Goal: Task Accomplishment & Management: Manage account settings

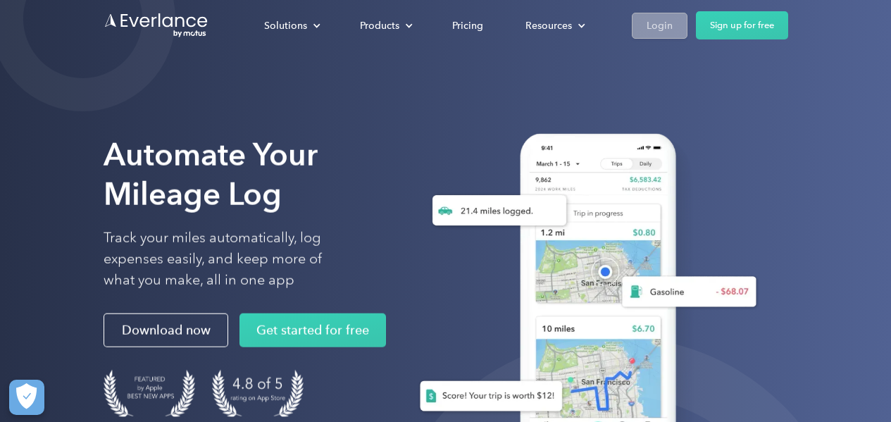
click at [644, 32] on link "Login" at bounding box center [660, 26] width 56 height 26
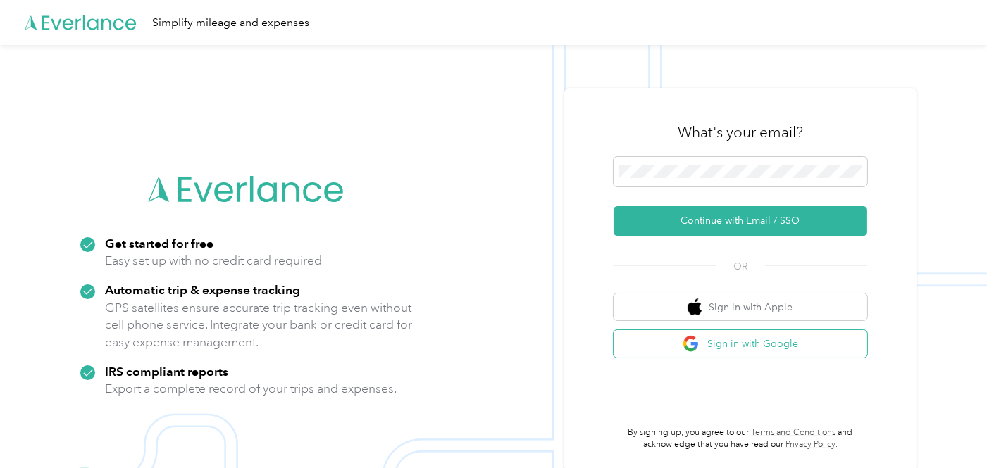
click at [772, 342] on button "Sign in with Google" at bounding box center [739, 343] width 253 height 27
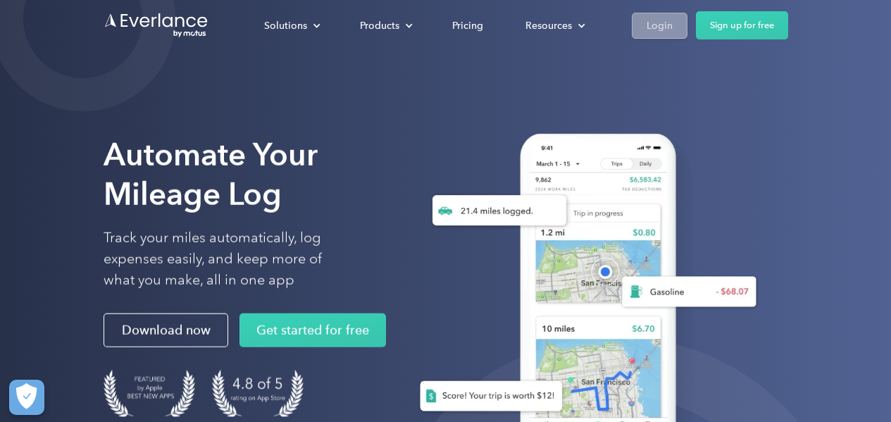
click at [634, 20] on link "Login" at bounding box center [660, 26] width 56 height 26
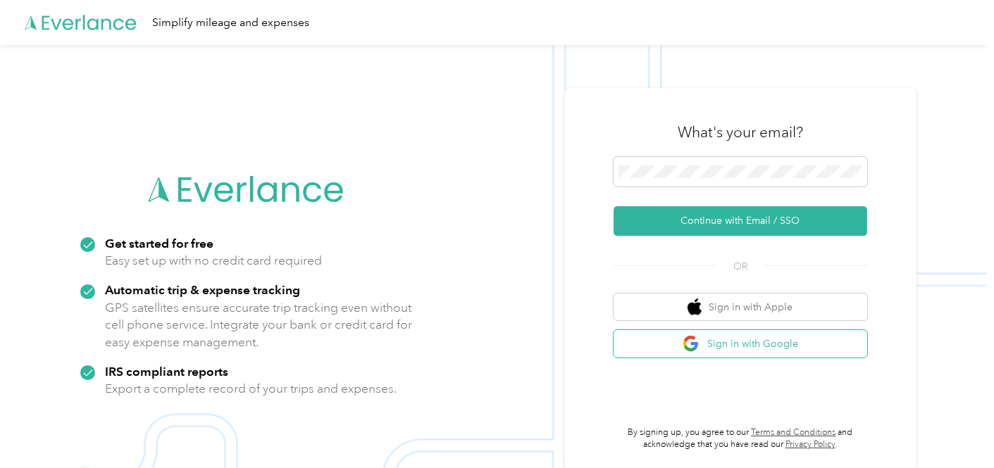
click at [747, 345] on button "Sign in with Google" at bounding box center [739, 343] width 253 height 27
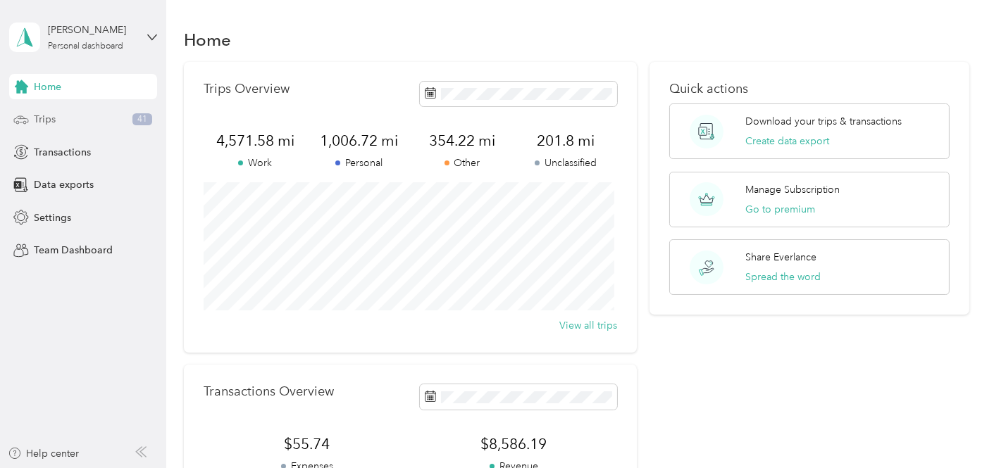
click at [46, 126] on span "Trips" at bounding box center [45, 119] width 22 height 15
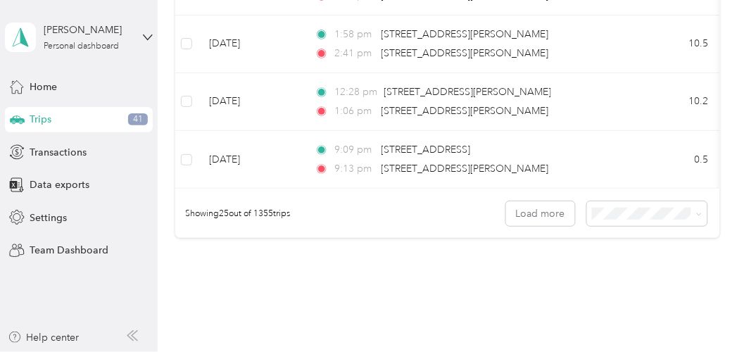
scroll to position [1555, 0]
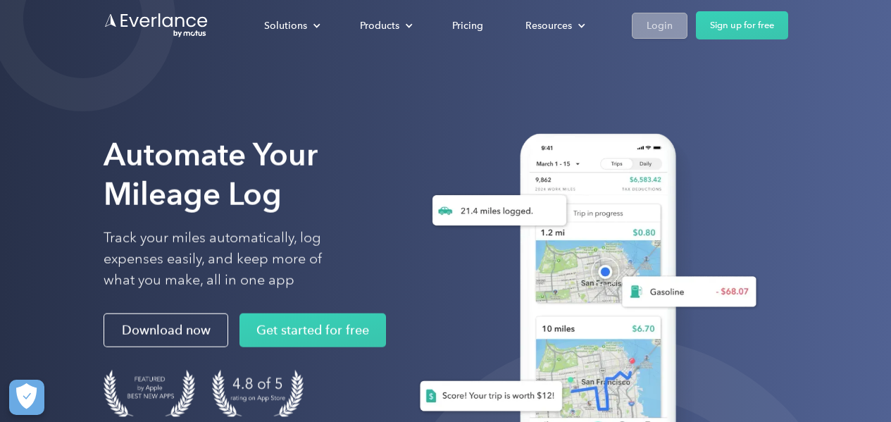
click at [668, 25] on div "Login" at bounding box center [659, 26] width 26 height 18
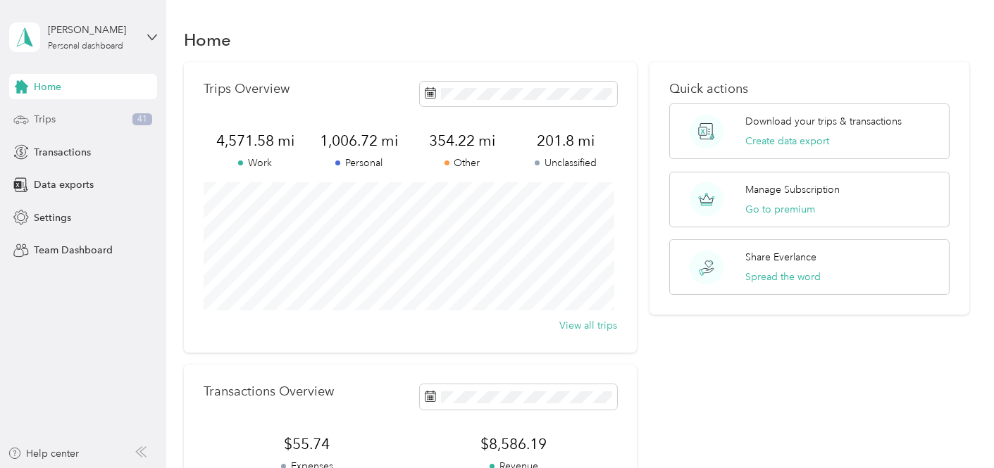
click at [119, 125] on div "Trips 41" at bounding box center [83, 119] width 148 height 25
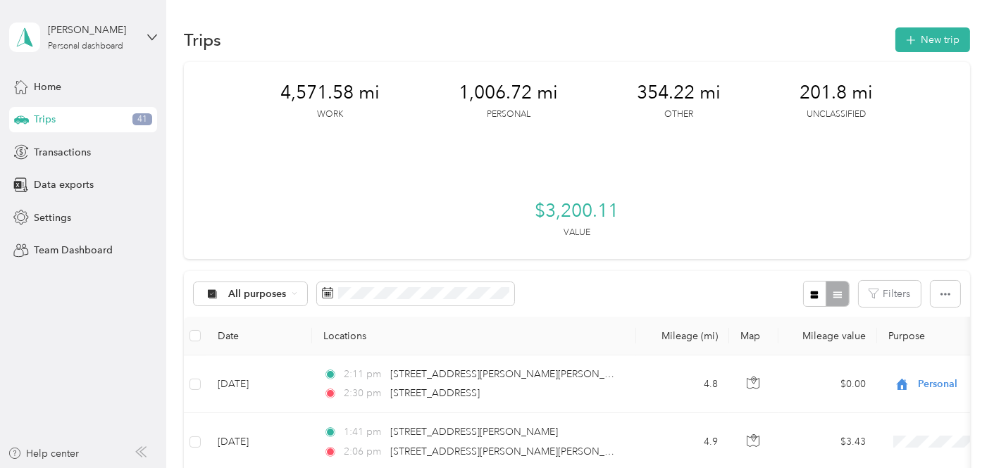
scroll to position [156, 0]
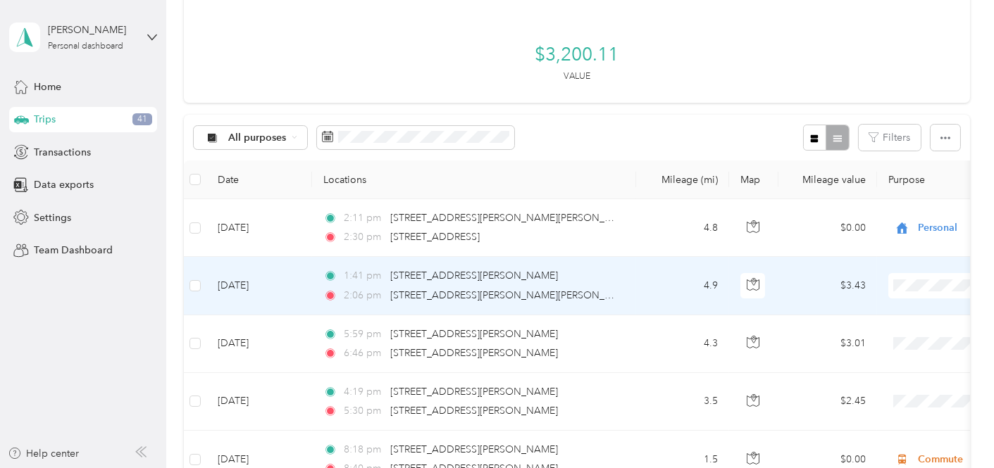
click at [648, 287] on td "4.9" at bounding box center [682, 286] width 93 height 58
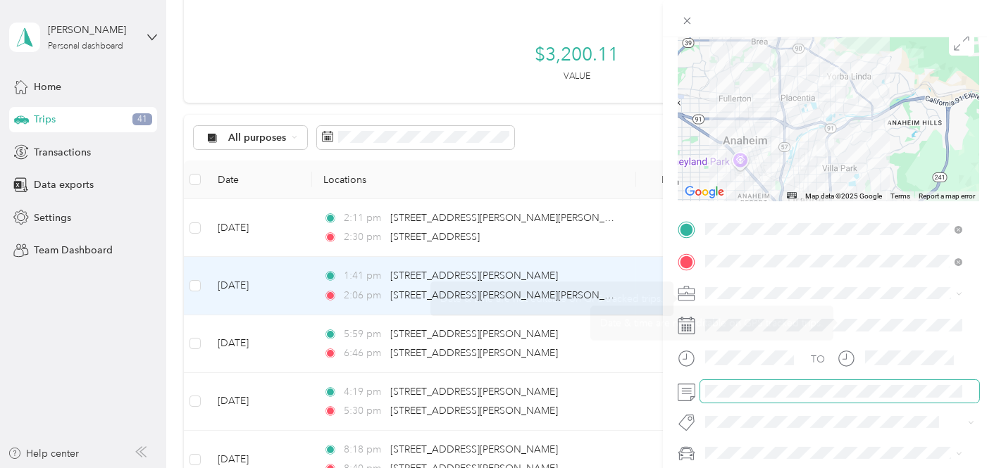
scroll to position [156, 0]
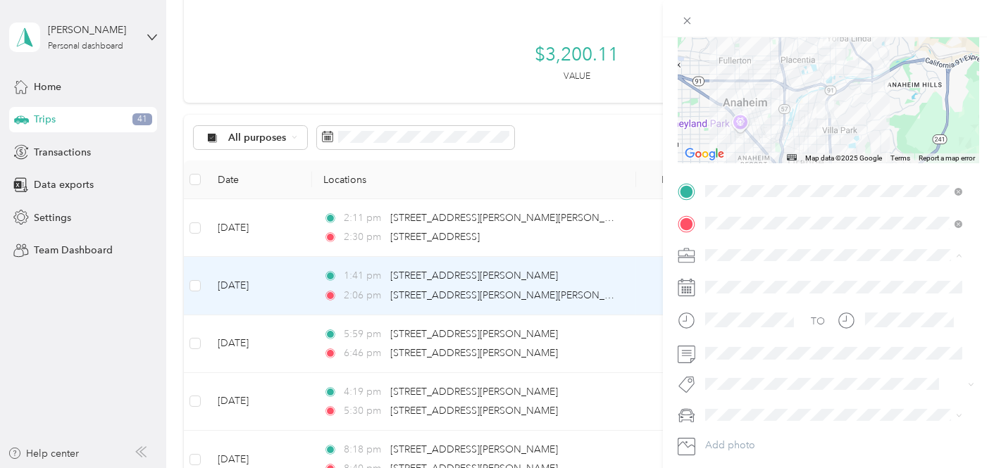
click at [742, 313] on ol "Work Personal Doordash Other Charity Medical Moving Commute" at bounding box center [834, 366] width 268 height 197
click at [746, 306] on li "Personal" at bounding box center [834, 301] width 268 height 25
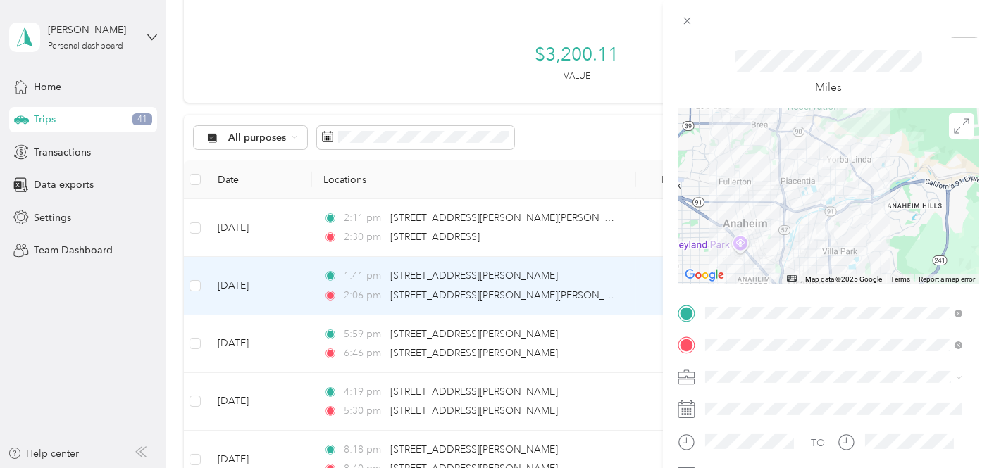
scroll to position [0, 0]
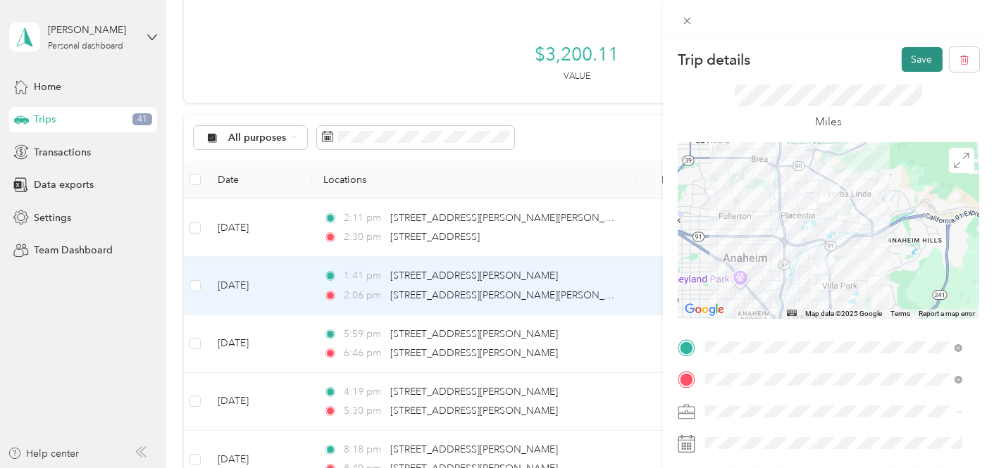
click at [903, 62] on button "Save" at bounding box center [921, 59] width 41 height 25
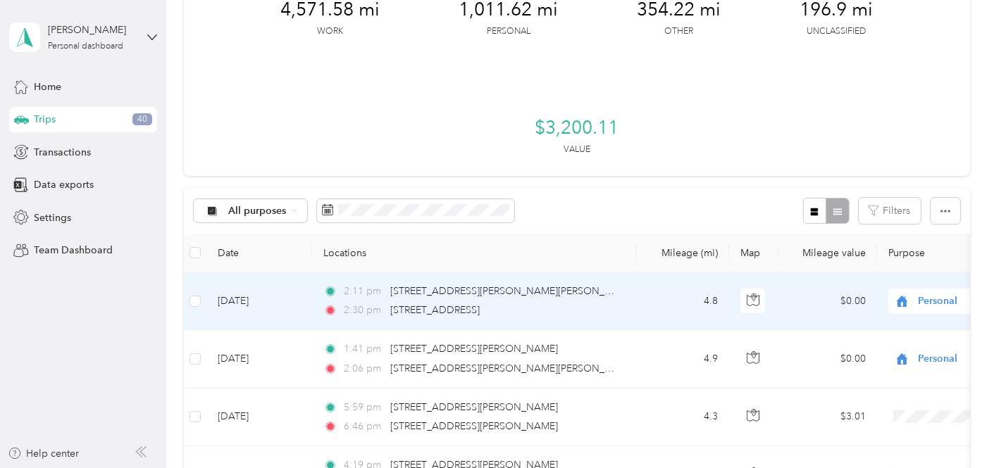
scroll to position [78, 0]
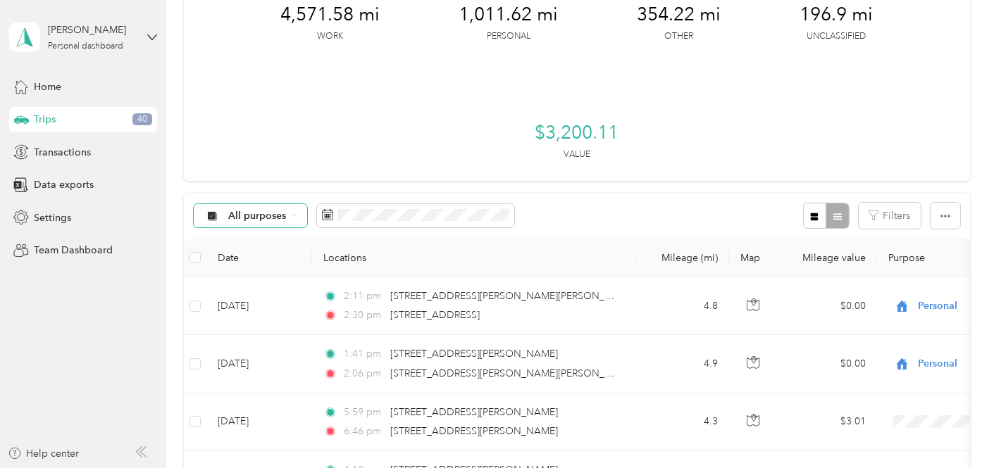
click at [275, 218] on span "All purposes" at bounding box center [257, 216] width 58 height 10
click at [424, 139] on div "4,571.58 mi Work 1,011.62 mi Personal 354.22 mi Other 196.9 mi Unclassified $3,…" at bounding box center [577, 82] width 786 height 197
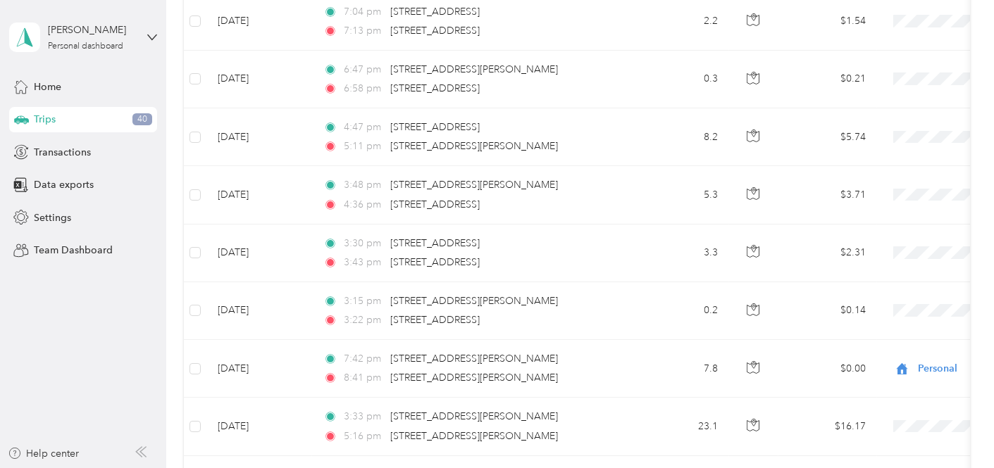
scroll to position [1585, 0]
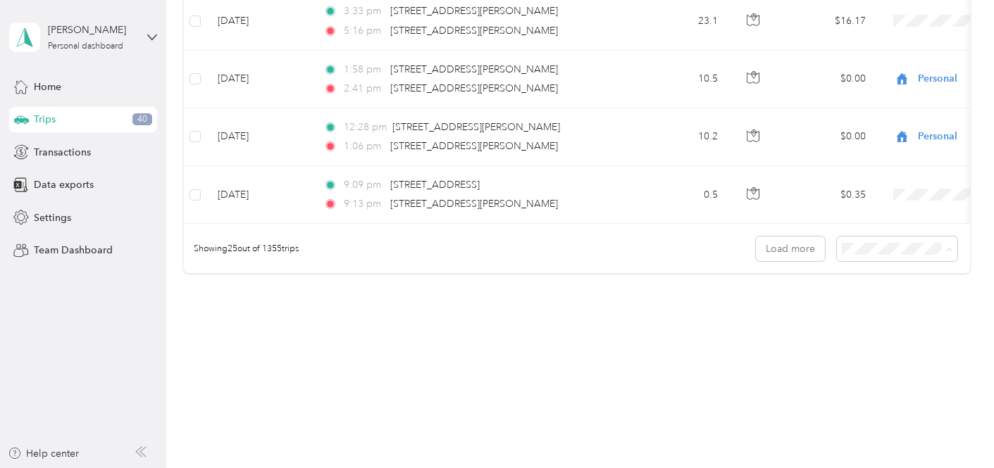
click at [874, 324] on span "100 per load" at bounding box center [871, 325] width 58 height 12
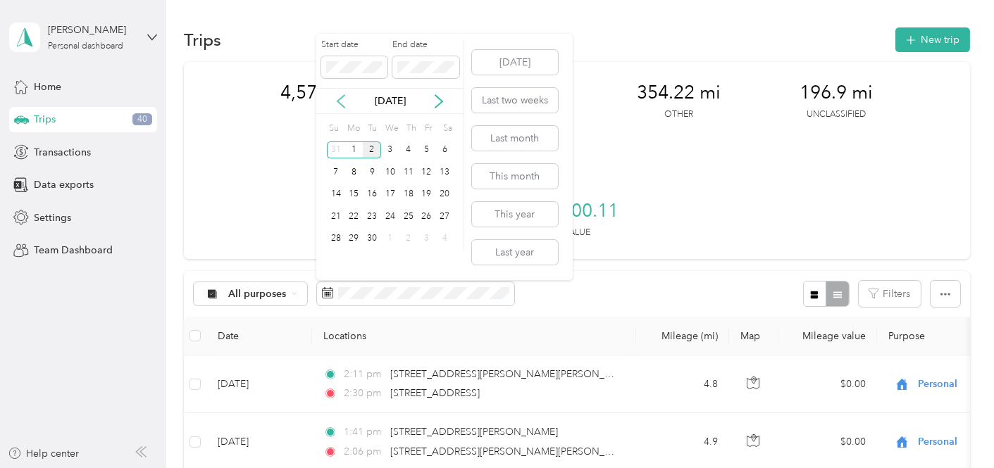
click at [335, 99] on icon at bounding box center [341, 101] width 14 height 14
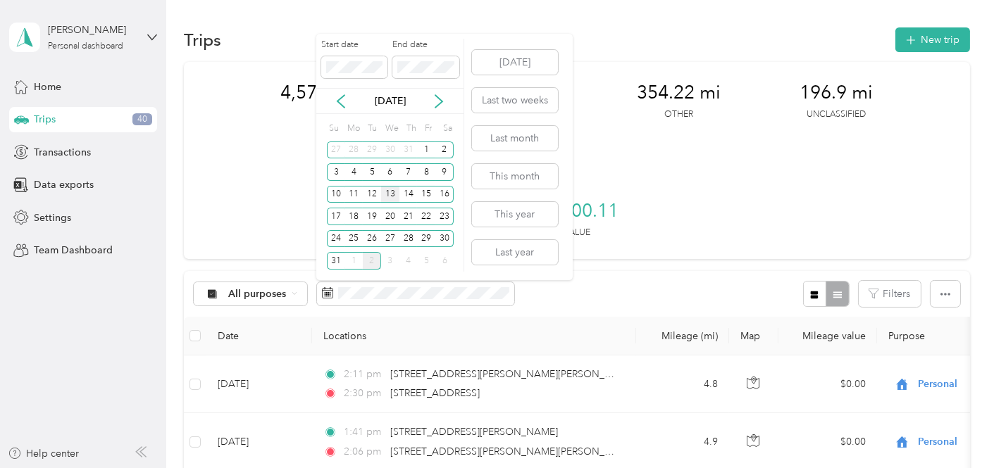
click at [390, 198] on div "13" at bounding box center [390, 195] width 18 height 18
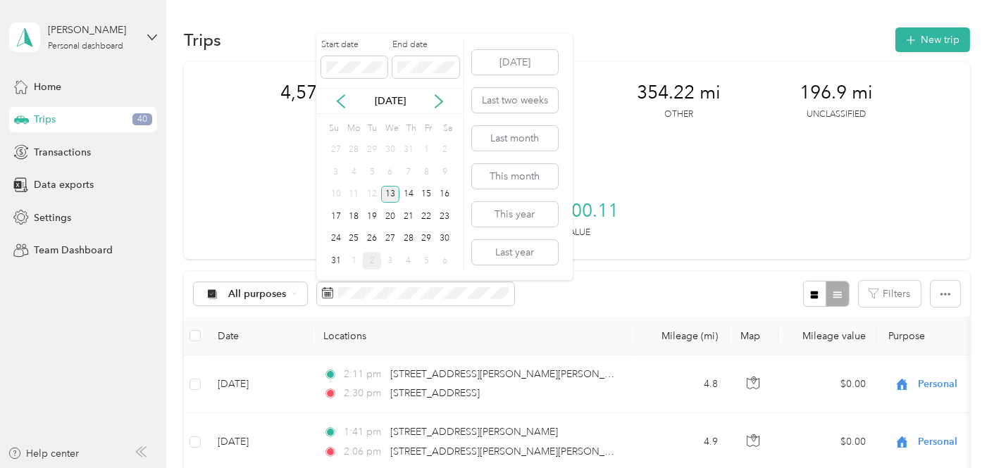
click at [390, 198] on div "13" at bounding box center [390, 195] width 18 height 18
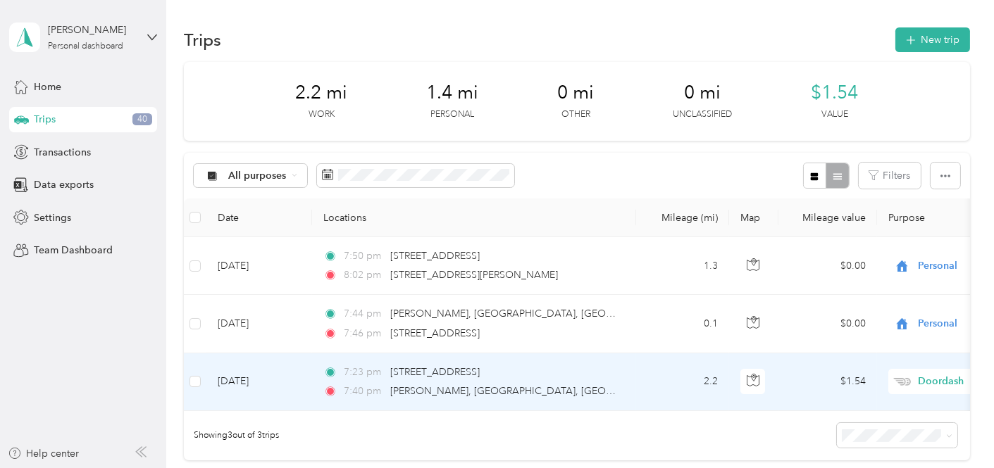
click at [599, 365] on div "7:23 pm 2535 N Tustin St, Orange, CA 92865, USA" at bounding box center [471, 372] width 296 height 15
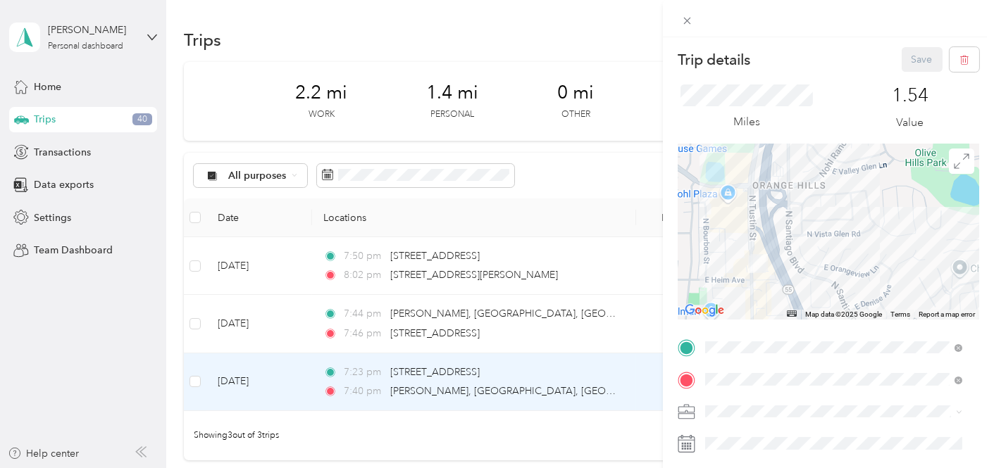
click at [595, 386] on div "Trip details Save This trip cannot be edited because it is either under review,…" at bounding box center [497, 234] width 994 height 468
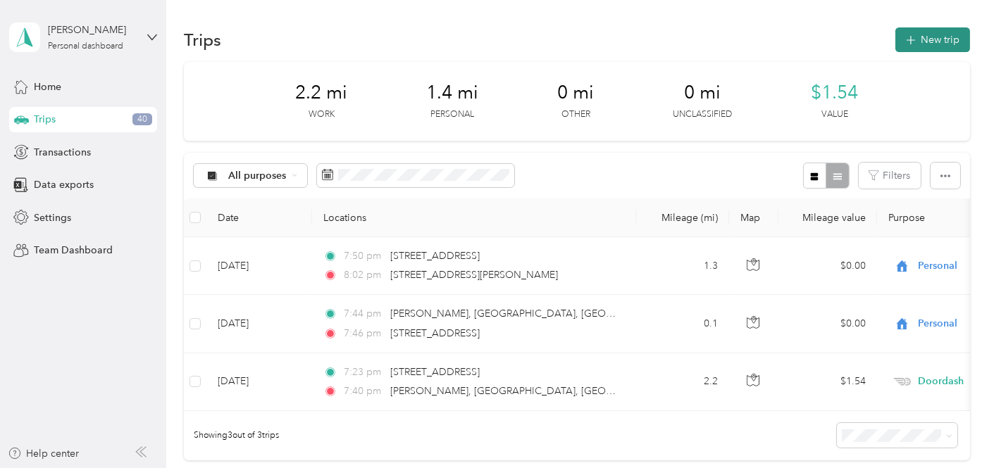
click at [925, 42] on button "New trip" at bounding box center [932, 39] width 75 height 25
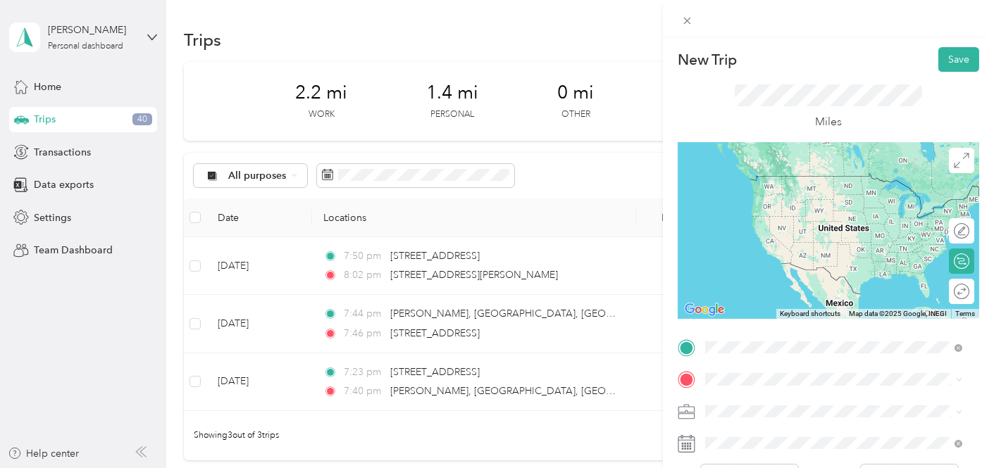
click at [845, 237] on span "1800 East Heim Avenue Orange, California 92865, United States" at bounding box center [840, 230] width 219 height 13
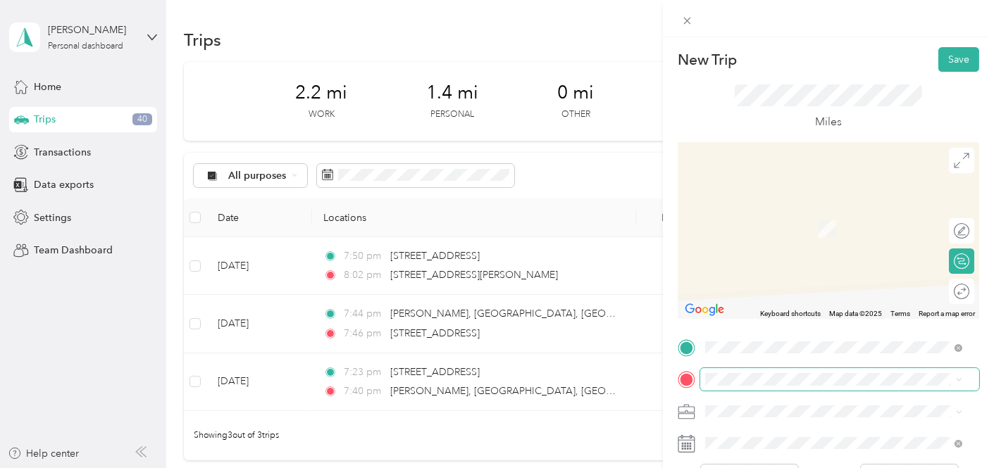
click at [808, 372] on span at bounding box center [839, 379] width 279 height 22
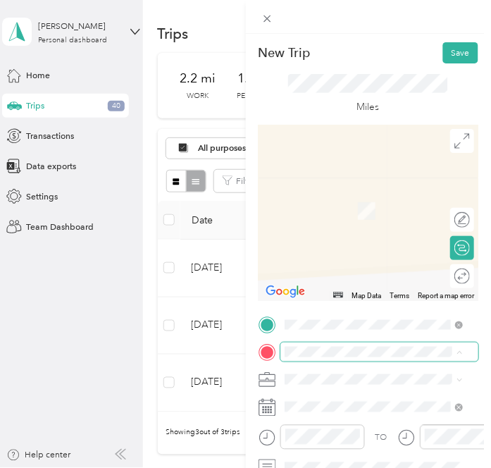
click at [389, 468] on div "New Trip Save This trip cannot be edited because it is either under review, app…" at bounding box center [242, 468] width 484 height 0
click at [77, 355] on div "New Trip Save This trip cannot be edited because it is either under review, app…" at bounding box center [245, 234] width 491 height 468
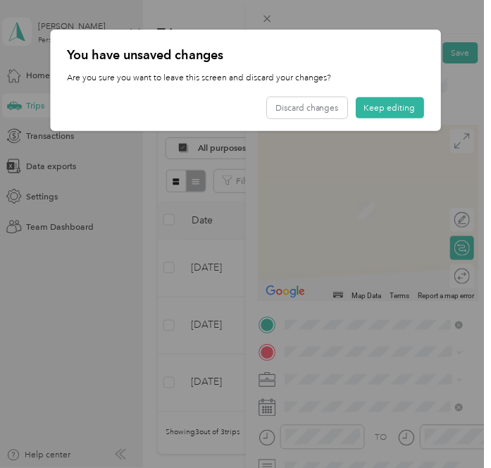
click at [427, 108] on div "You have unsaved changes Are you sure you want to leave this screen and discard…" at bounding box center [245, 80] width 391 height 101
click at [411, 100] on button "Keep editing" at bounding box center [390, 107] width 68 height 21
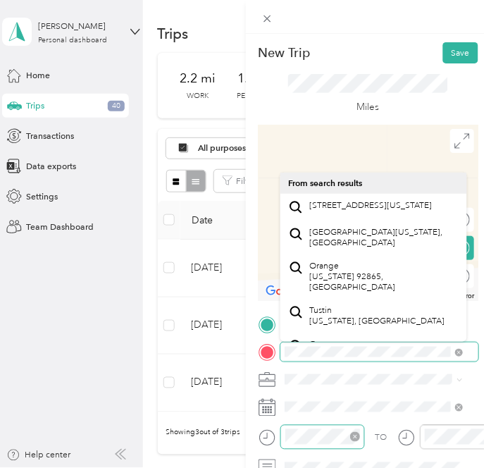
click at [320, 428] on div at bounding box center [322, 437] width 84 height 25
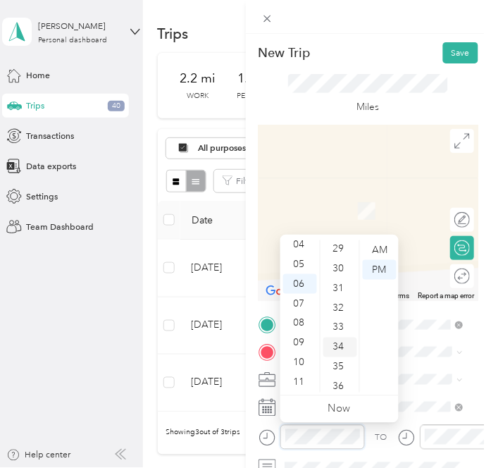
scroll to position [495, 0]
click at [332, 244] on div "25" at bounding box center [340, 248] width 34 height 20
click at [338, 248] on div "25" at bounding box center [340, 250] width 34 height 20
click at [338, 249] on div "25" at bounding box center [340, 250] width 34 height 20
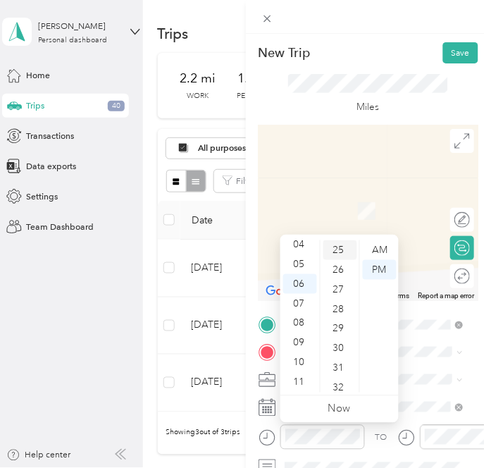
click at [336, 249] on div "25" at bounding box center [340, 250] width 34 height 20
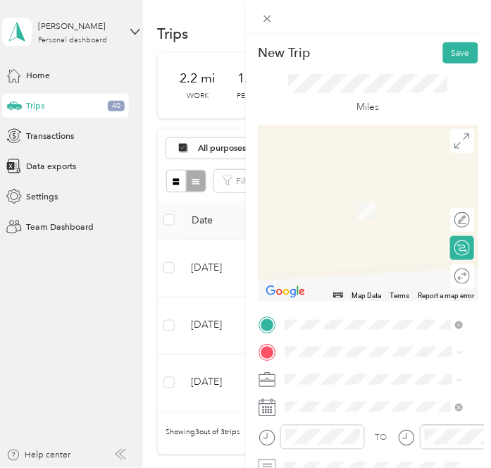
click at [324, 339] on div "TO Add photo" at bounding box center [368, 449] width 220 height 269
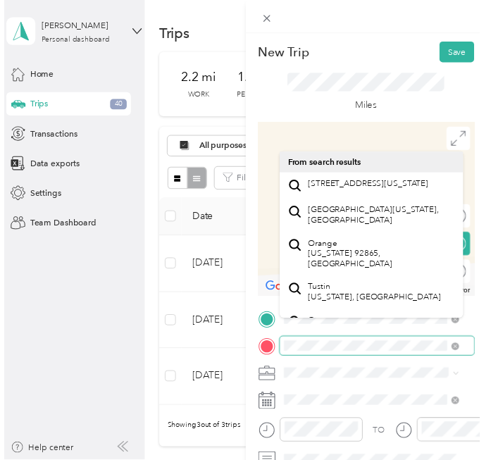
scroll to position [78, 0]
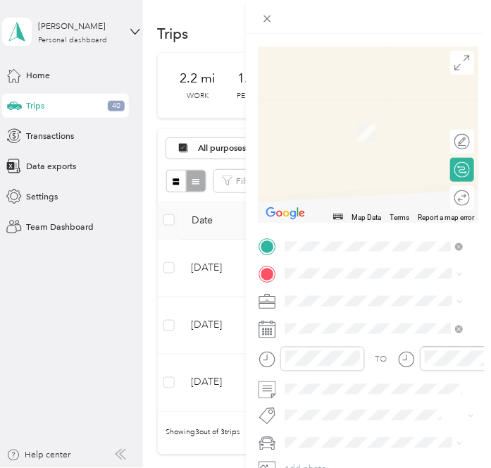
click at [428, 263] on div "TO Add photo" at bounding box center [368, 371] width 220 height 269
click at [377, 323] on span "2575 North Tustin Street Orange, California 92865, United States" at bounding box center [370, 317] width 123 height 11
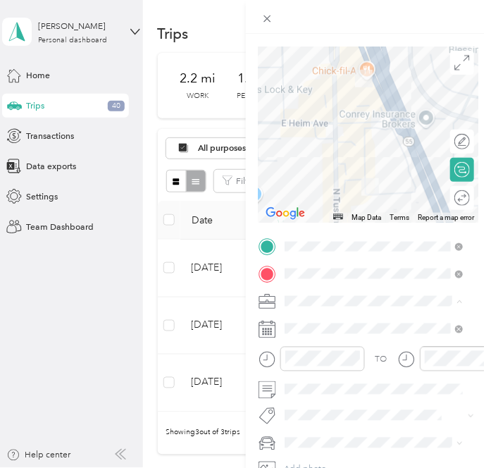
click at [347, 170] on div "Doordash" at bounding box center [374, 174] width 170 height 13
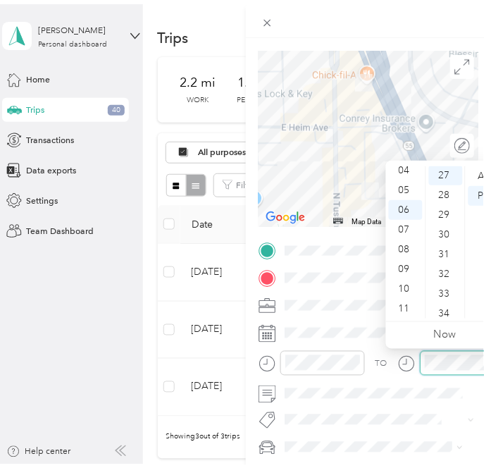
scroll to position [532, 0]
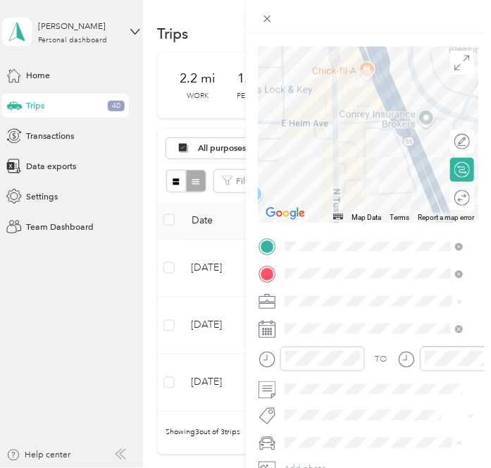
click at [320, 417] on span "Toyota Rav 4" at bounding box center [313, 421] width 48 height 11
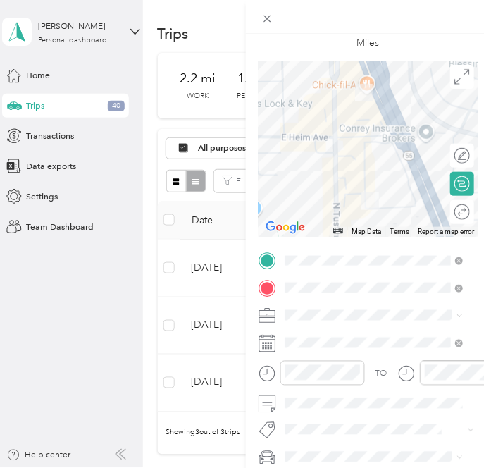
scroll to position [15, 0]
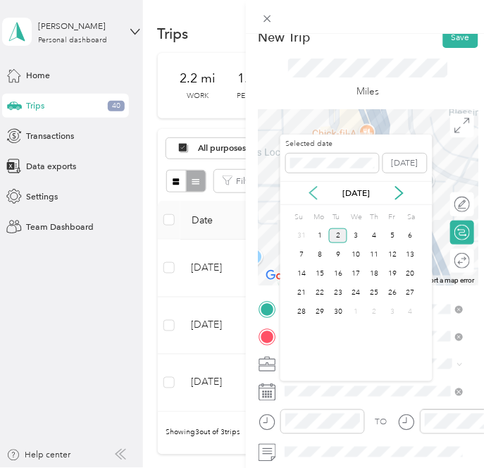
click at [306, 198] on icon at bounding box center [313, 193] width 14 height 14
click at [363, 276] on div "13" at bounding box center [356, 273] width 18 height 15
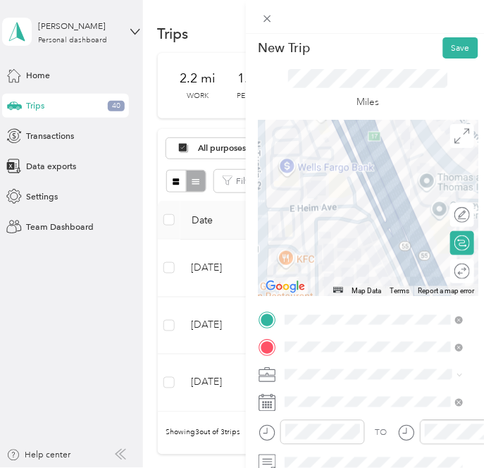
scroll to position [0, 0]
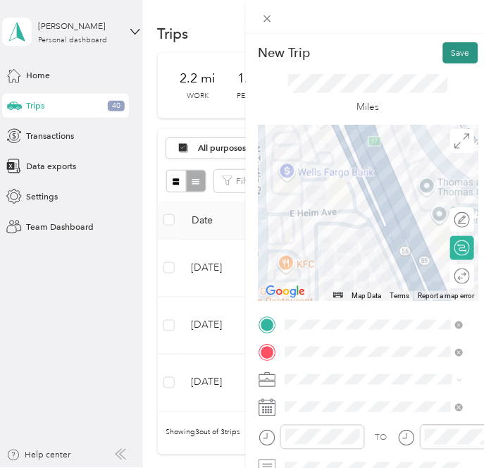
click at [443, 53] on button "Save" at bounding box center [460, 52] width 35 height 21
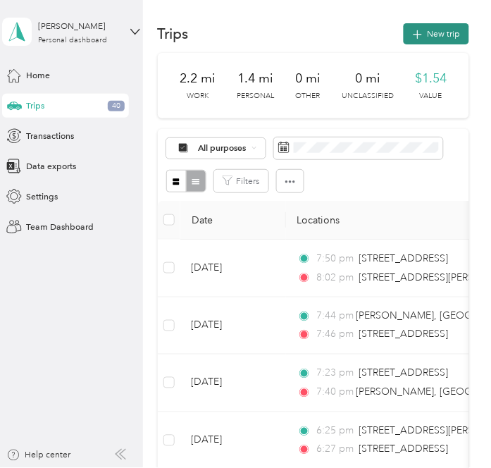
click at [452, 32] on button "New trip" at bounding box center [435, 33] width 65 height 21
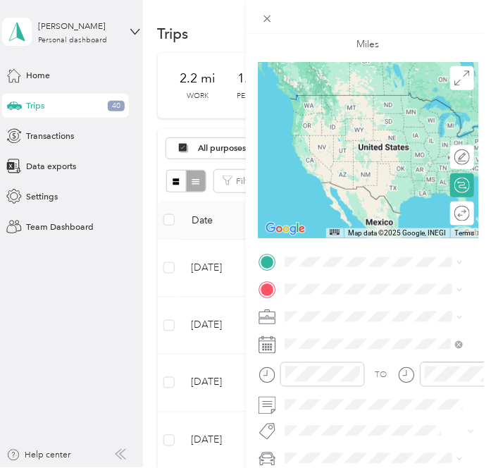
scroll to position [78, 0]
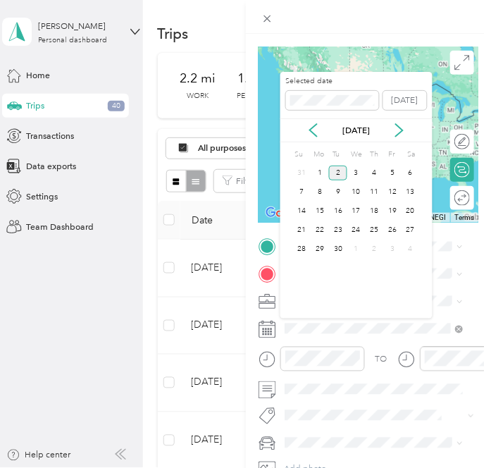
click at [310, 142] on div "Selected date Today Sep 2025 Su Mo Tu We Th Fr Sa 31 1 2 3 4 5 6 7 8 9 10 11 12…" at bounding box center [356, 195] width 152 height 246
click at [316, 131] on icon at bounding box center [313, 130] width 14 height 14
click at [359, 208] on div "13" at bounding box center [356, 211] width 18 height 15
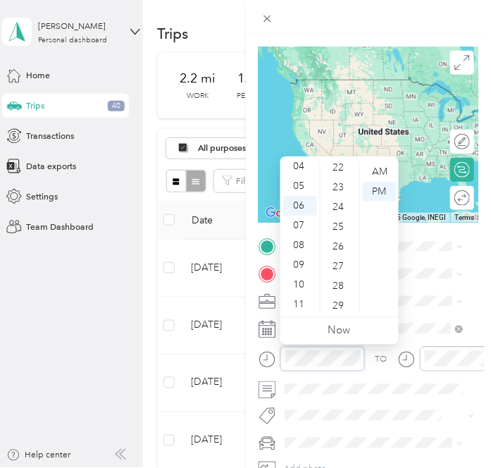
scroll to position [437, 0]
click at [333, 304] on div "29" at bounding box center [340, 306] width 34 height 20
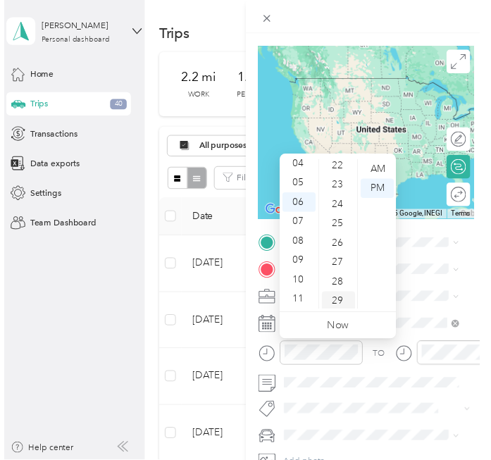
scroll to position [571, 0]
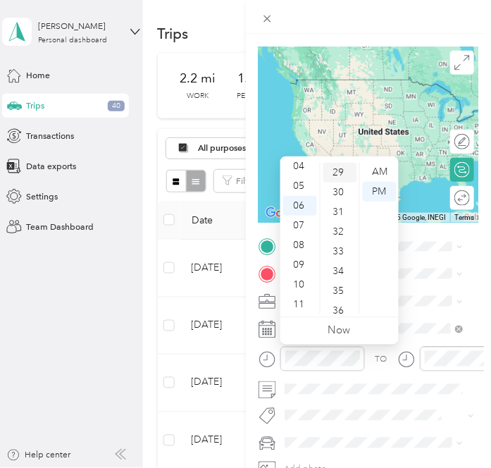
click at [336, 173] on div "29" at bounding box center [340, 173] width 34 height 20
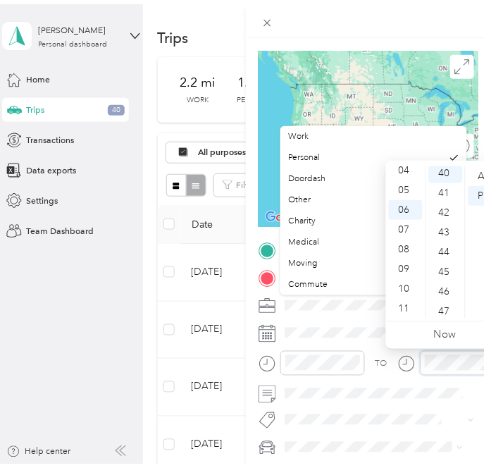
scroll to position [789, 0]
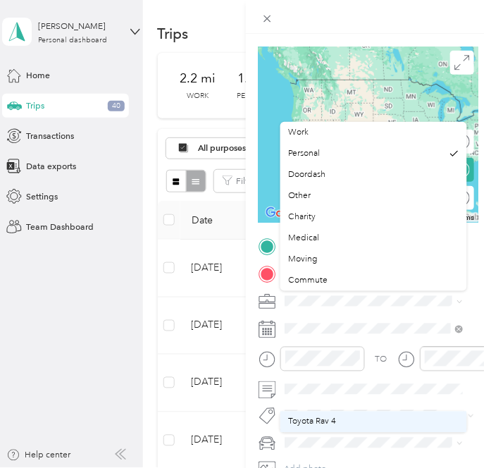
click at [356, 422] on div "Toyota Rav 4" at bounding box center [374, 421] width 170 height 13
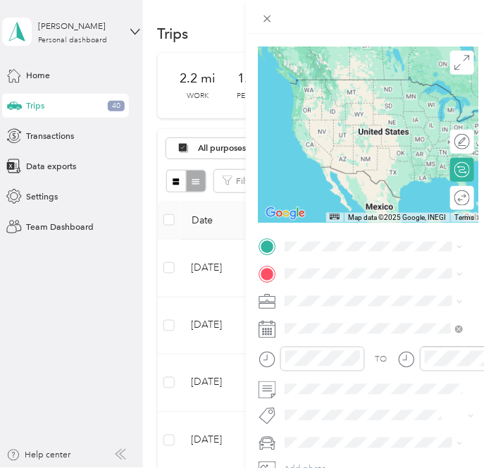
scroll to position [156, 0]
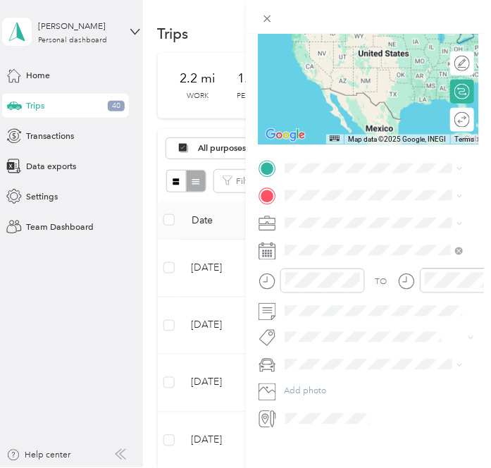
click at [470, 226] on form "New Trip Save This trip cannot be edited because it is either under review, app…" at bounding box center [369, 157] width 246 height 542
click at [255, 184] on form "New Trip Save This trip cannot be edited because it is either under review, app…" at bounding box center [369, 157] width 246 height 542
click at [356, 213] on span "2575 North Tustin Street Orange, California 92865, United States" at bounding box center [370, 207] width 123 height 11
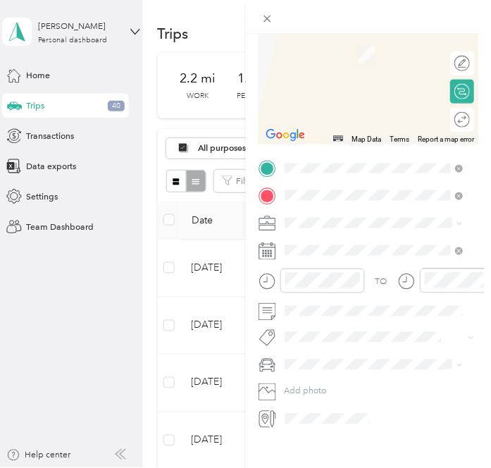
click at [395, 244] on span "137 South Edgemar Circle Anaheim, California 92807, United States" at bounding box center [370, 239] width 123 height 11
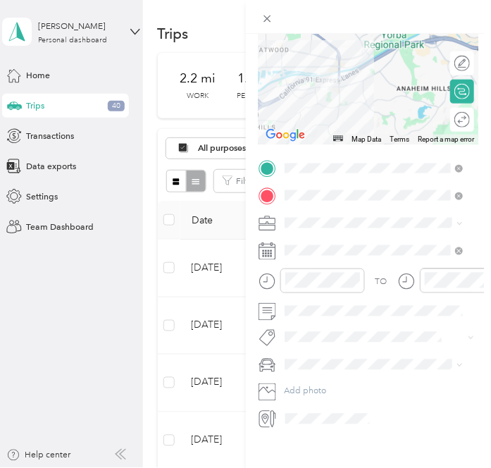
drag, startPoint x: 381, startPoint y: 71, endPoint x: 300, endPoint y: 124, distance: 96.7
click at [300, 125] on div "Map Data Map data ©2025 Google Map data ©2025 Google 2 km Click to toggle betwe…" at bounding box center [368, 56] width 220 height 176
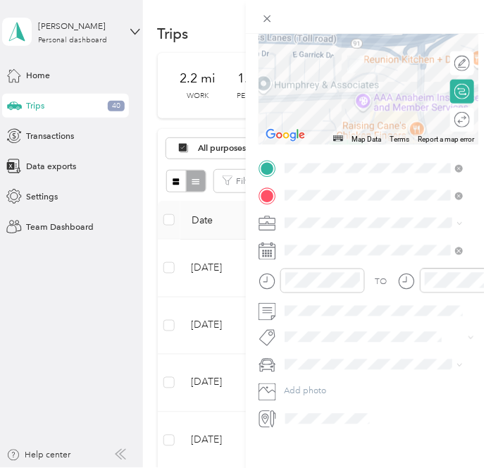
drag, startPoint x: 330, startPoint y: 64, endPoint x: 360, endPoint y: 73, distance: 31.4
click at [360, 73] on div at bounding box center [368, 56] width 220 height 176
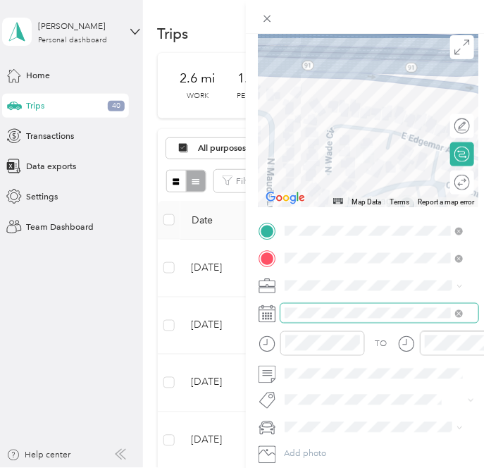
scroll to position [0, 0]
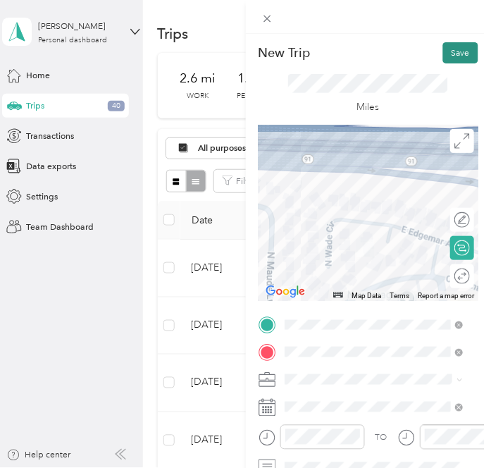
click at [452, 53] on button "Save" at bounding box center [460, 52] width 35 height 21
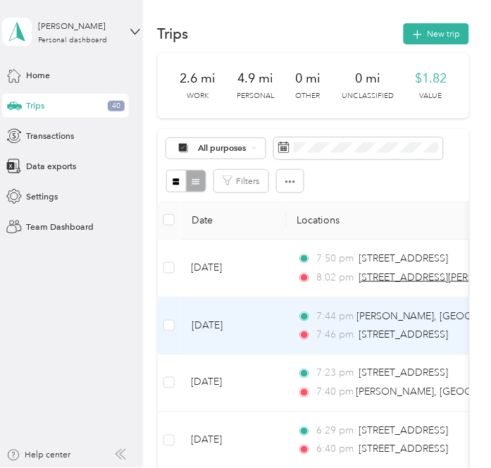
scroll to position [78, 0]
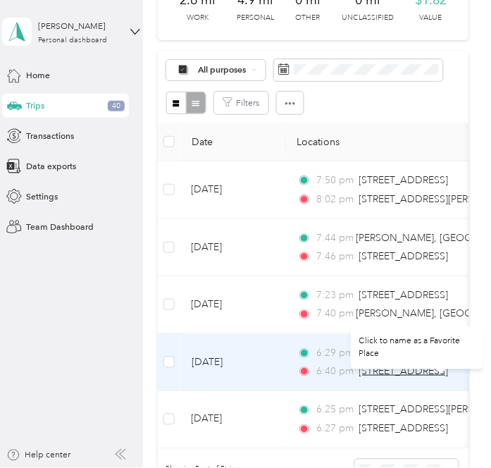
click at [404, 367] on span "137 South Edgemar Circle, Anaheim" at bounding box center [403, 371] width 89 height 12
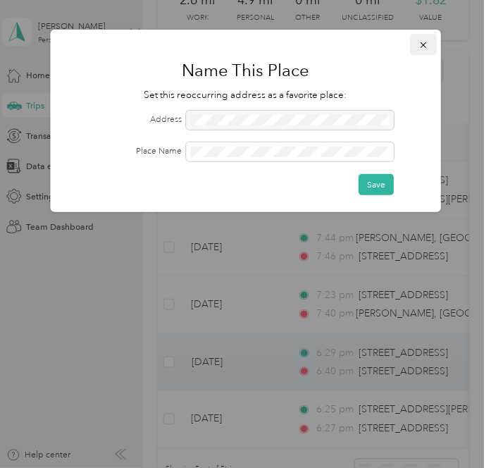
click at [427, 37] on button "button" at bounding box center [423, 44] width 27 height 21
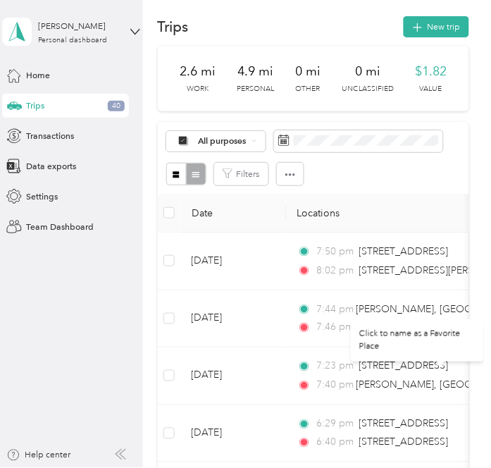
scroll to position [0, 0]
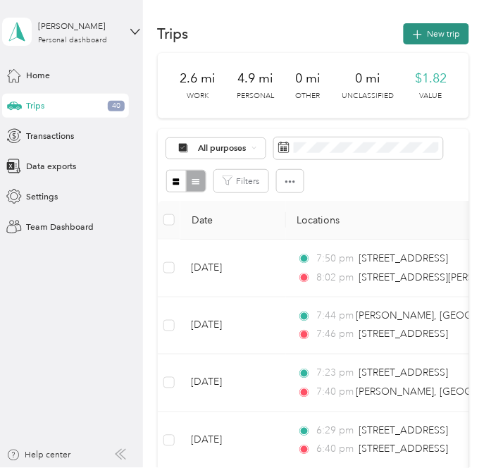
click at [422, 36] on button "New trip" at bounding box center [435, 33] width 65 height 21
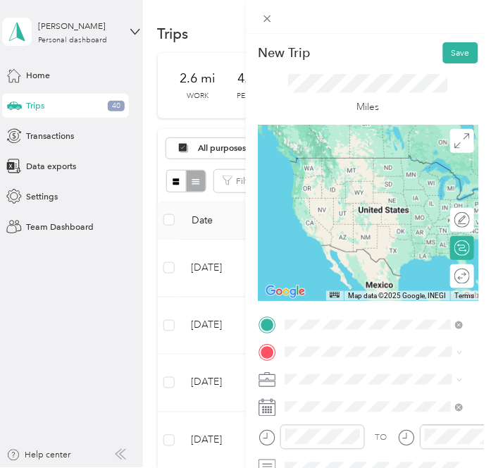
click at [366, 372] on span "137 South Edgemar Circle Anaheim, California 92807, United States" at bounding box center [370, 368] width 123 height 11
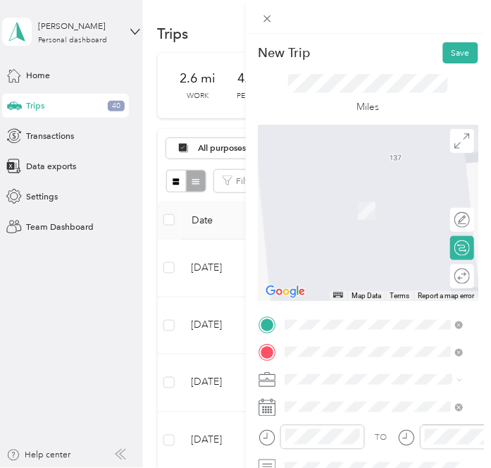
click at [408, 204] on span "2318 North Tustin Street Orange, California 92865, United States" at bounding box center [370, 205] width 123 height 11
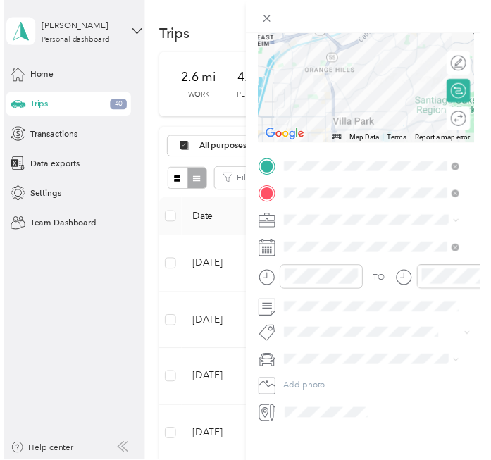
scroll to position [156, 0]
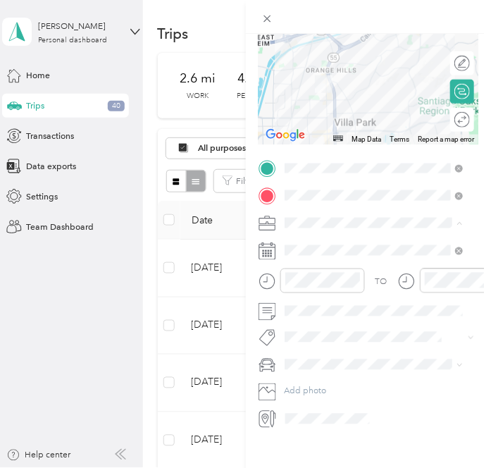
click at [334, 289] on div "Doordash" at bounding box center [374, 286] width 170 height 13
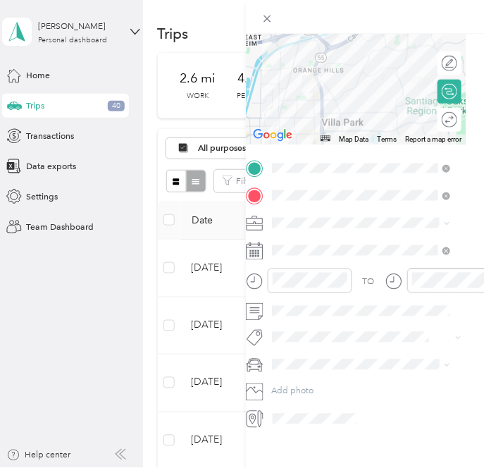
click at [323, 385] on div "Toyota Rav 4" at bounding box center [354, 386] width 170 height 13
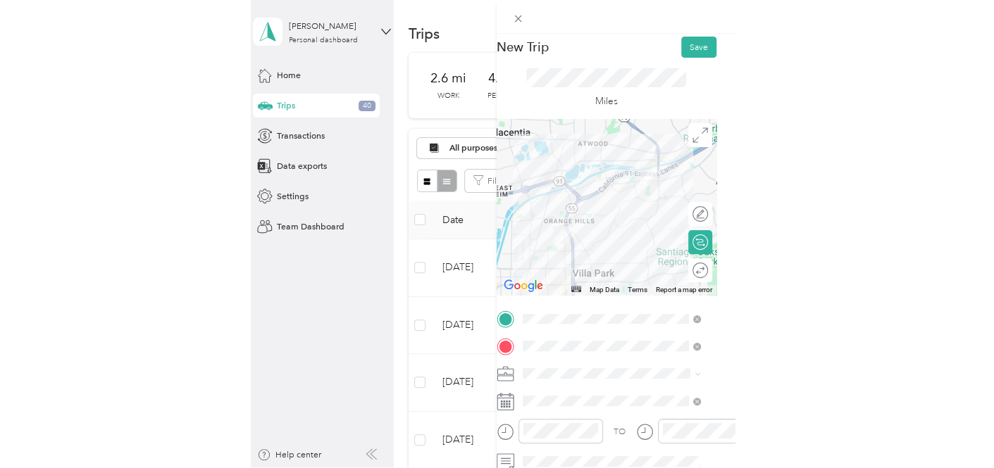
scroll to position [0, 19]
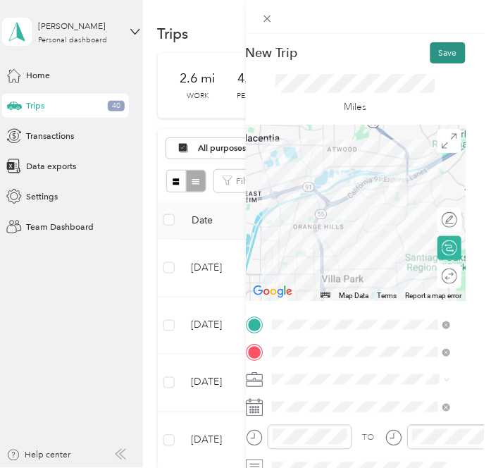
click at [430, 58] on button "Save" at bounding box center [447, 52] width 35 height 21
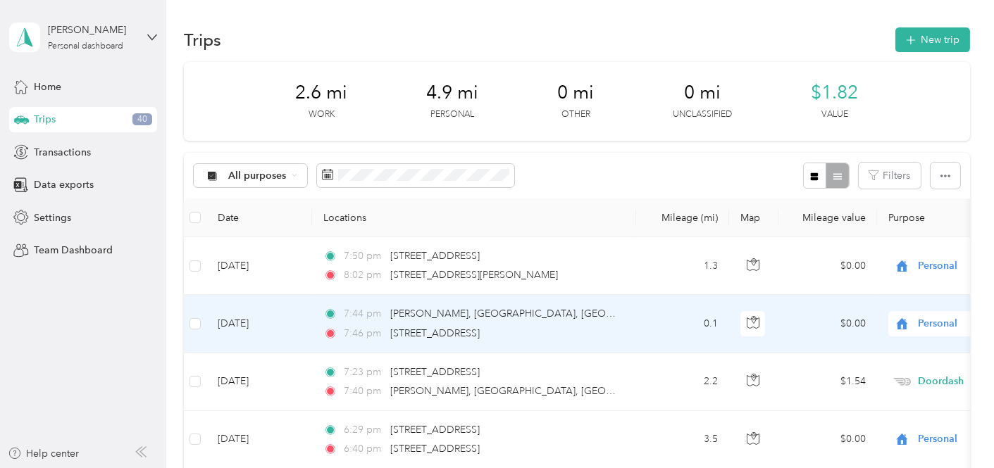
scroll to position [78, 0]
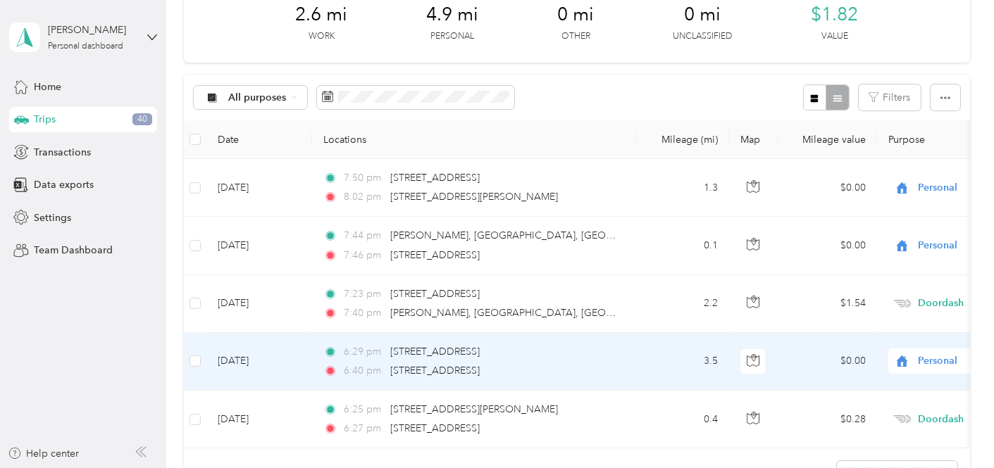
click at [649, 354] on td "3.5" at bounding box center [682, 362] width 93 height 58
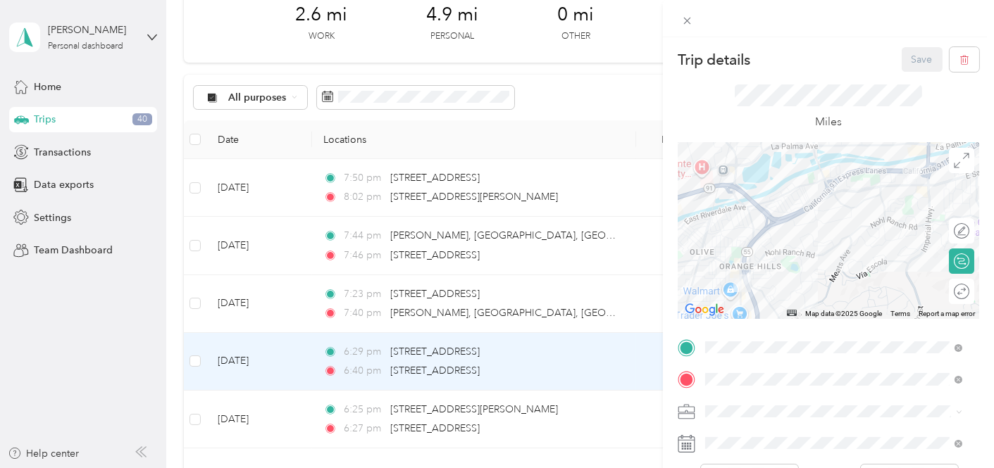
click at [794, 260] on div "Doordash" at bounding box center [834, 260] width 248 height 15
click at [913, 56] on button "Save" at bounding box center [921, 59] width 41 height 25
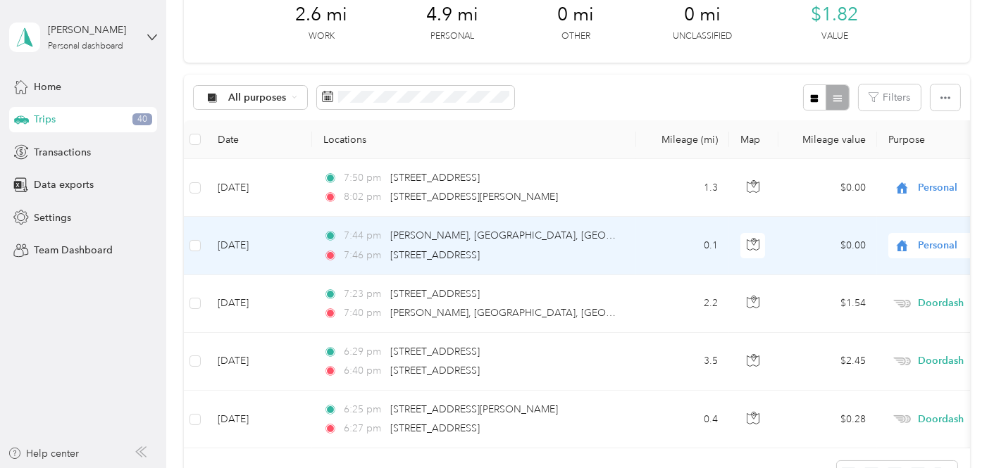
click at [606, 243] on div "7:44 pm Tustin-Heim, Orange, CA 92865, USA 7:46 pm 2607 N Tustin St, Orange, CA…" at bounding box center [471, 245] width 296 height 35
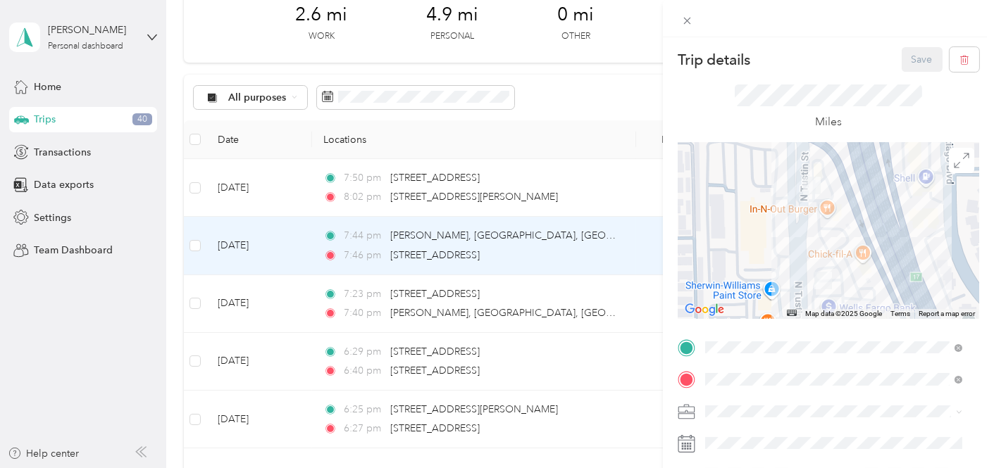
click at [611, 313] on div "Trip details Save This trip cannot be edited because it is either under review,…" at bounding box center [497, 234] width 994 height 468
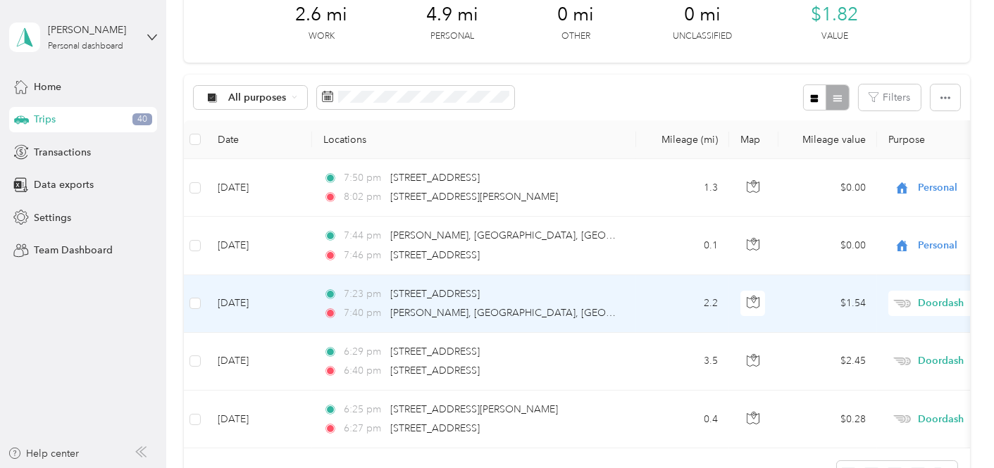
click at [611, 313] on div "7:40 pm Tustin-Heim, Orange, CA 92865, USA" at bounding box center [471, 313] width 296 height 15
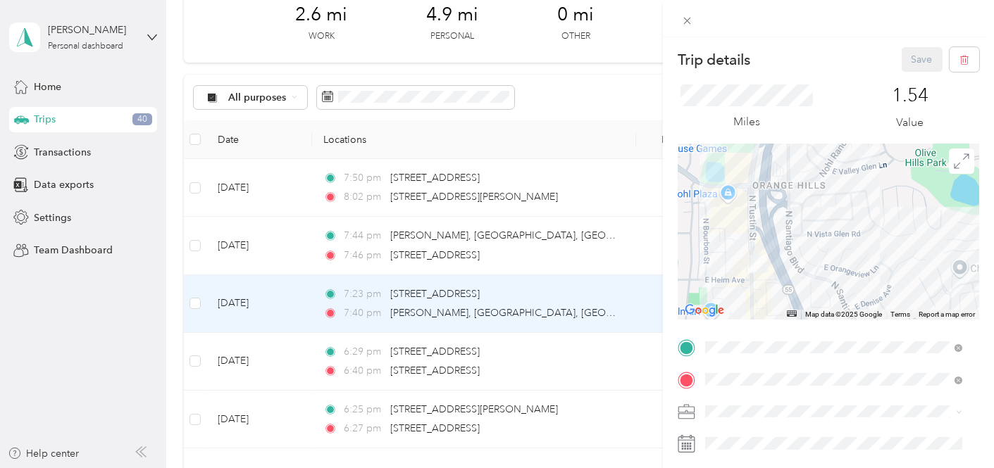
click at [611, 313] on div "Trip details Save This trip cannot be edited because it is either under review,…" at bounding box center [497, 234] width 994 height 468
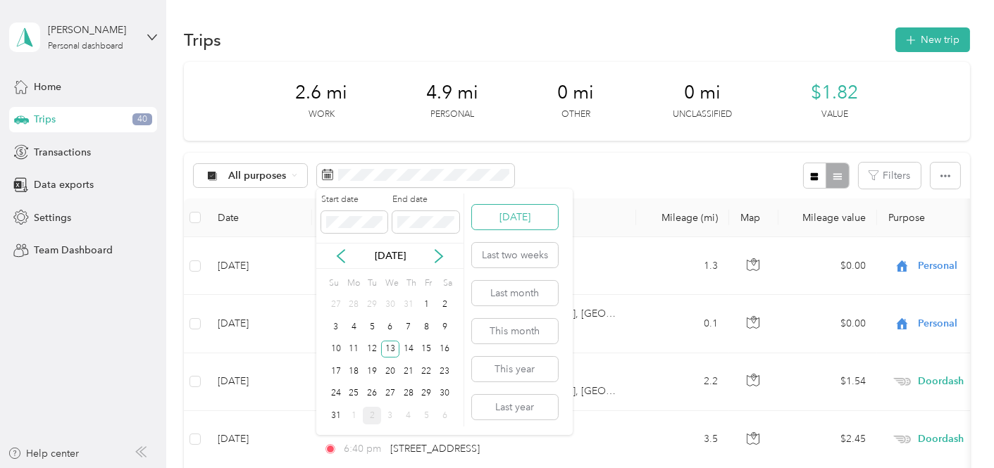
click at [491, 212] on button "Today" at bounding box center [515, 217] width 86 height 25
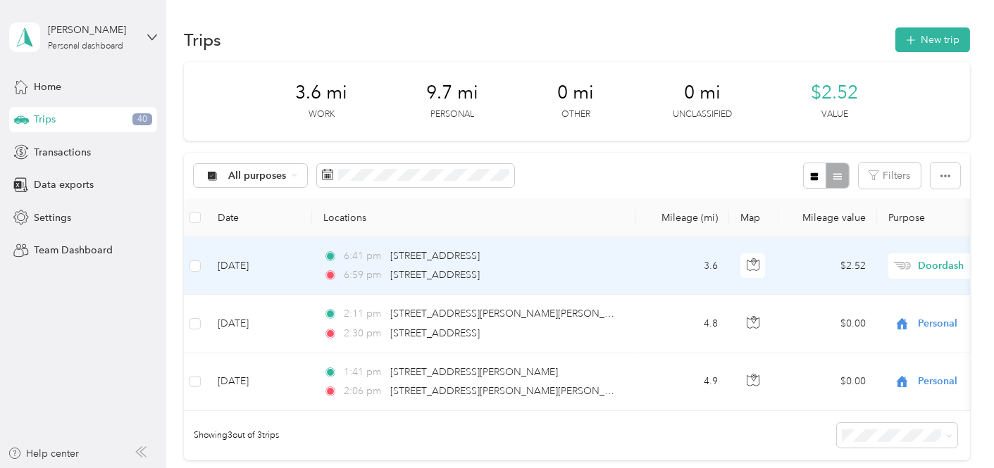
click at [610, 264] on div "6:41 pm 137 South Edgemar Circle, Anaheim 6:59 pm 2318 North Tustin Street, Ora…" at bounding box center [471, 266] width 296 height 35
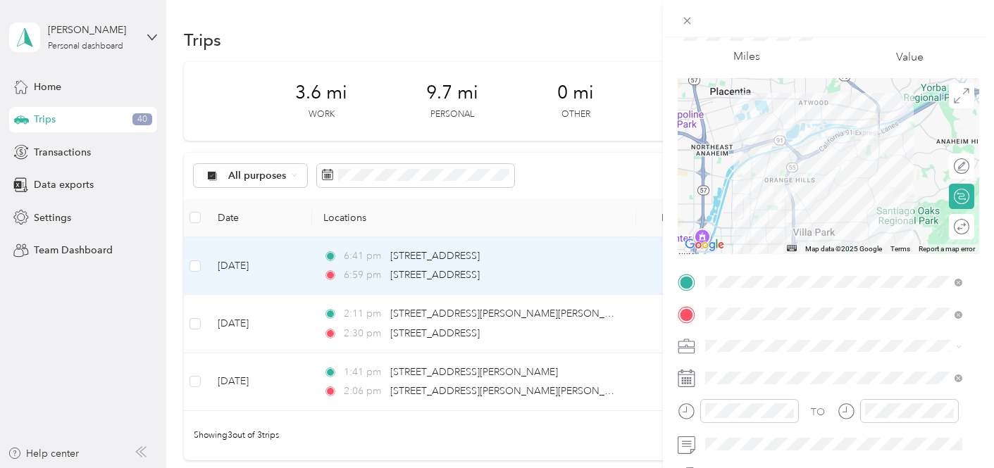
scroll to position [78, 0]
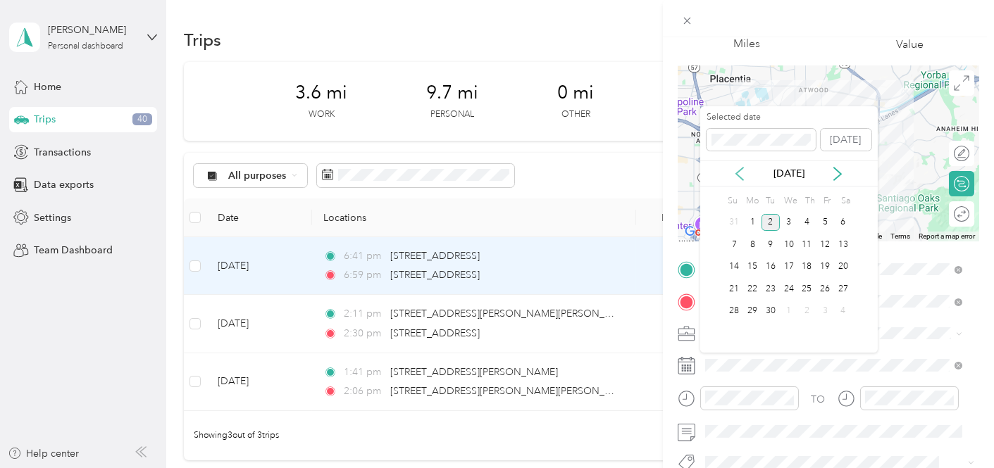
click at [734, 177] on icon at bounding box center [739, 174] width 14 height 14
click at [832, 175] on icon at bounding box center [837, 174] width 14 height 14
click at [790, 262] on div "13" at bounding box center [789, 267] width 18 height 18
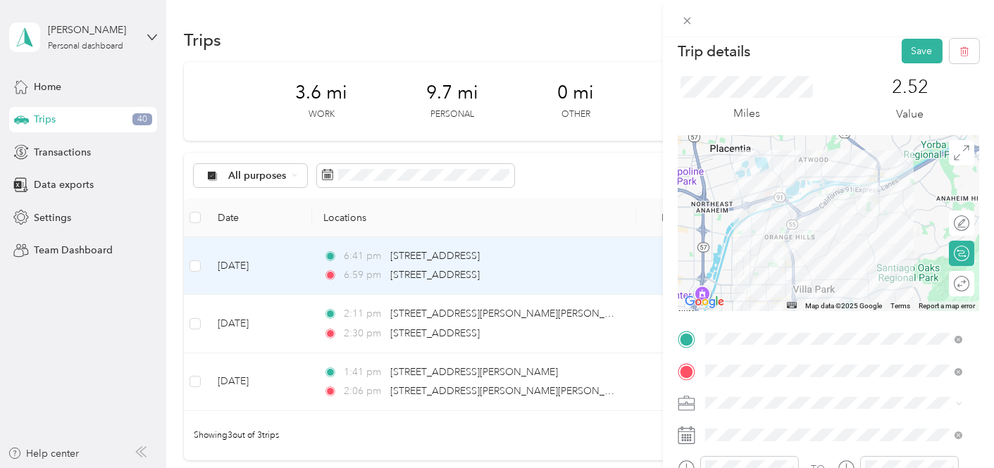
scroll to position [0, 0]
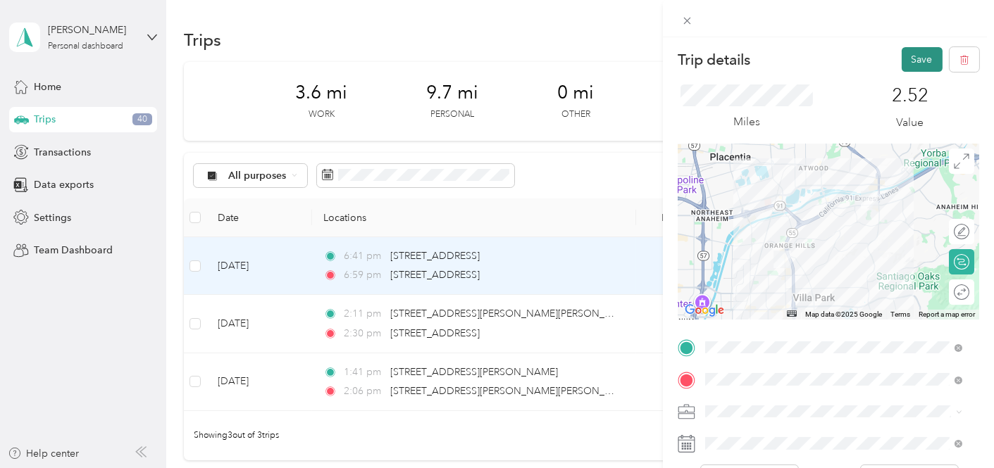
click at [901, 65] on button "Save" at bounding box center [921, 59] width 41 height 25
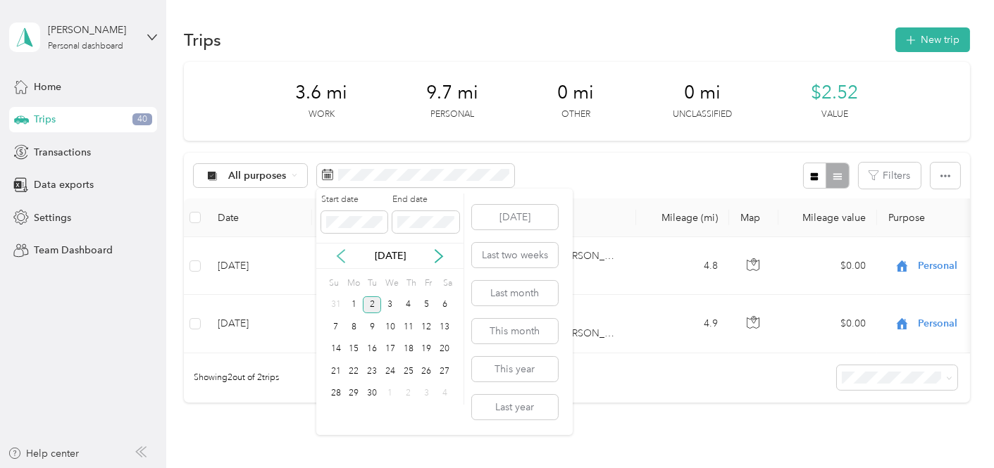
click at [343, 258] on icon at bounding box center [341, 256] width 14 height 14
click at [394, 347] on div "13" at bounding box center [390, 350] width 18 height 18
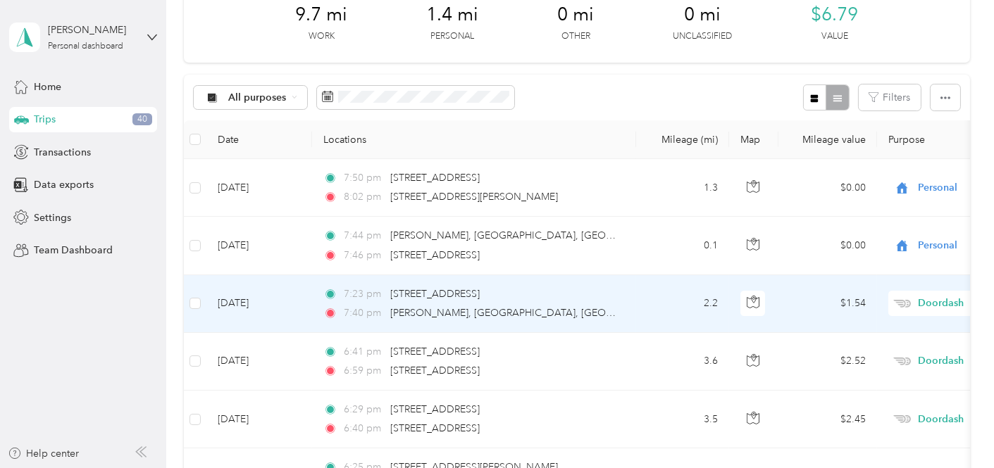
scroll to position [156, 0]
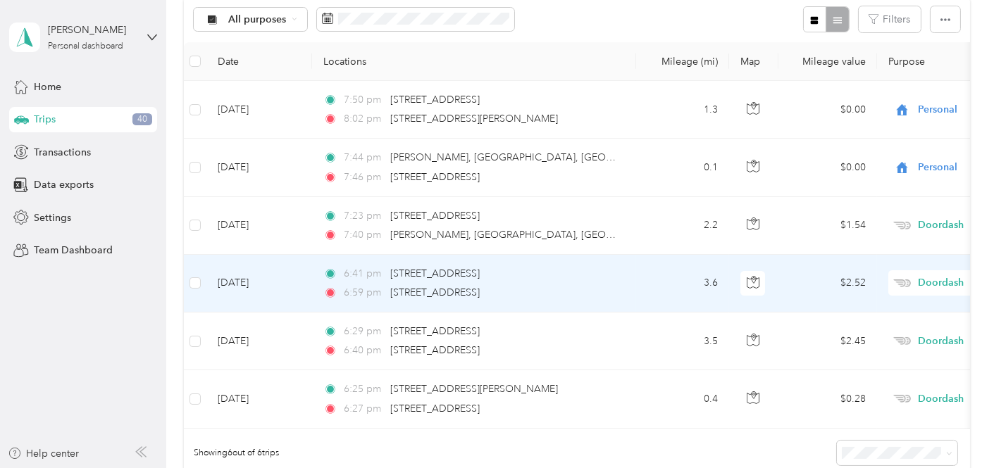
click at [606, 287] on div "6:59 pm 2318 North Tustin Street, Orange" at bounding box center [471, 292] width 296 height 15
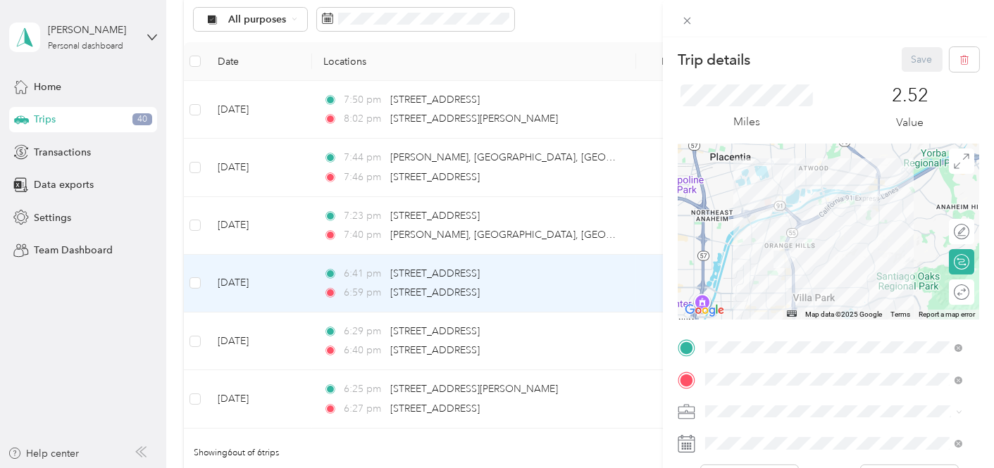
click at [69, 359] on div "Trip details Save This trip cannot be edited because it is either under review,…" at bounding box center [497, 234] width 994 height 468
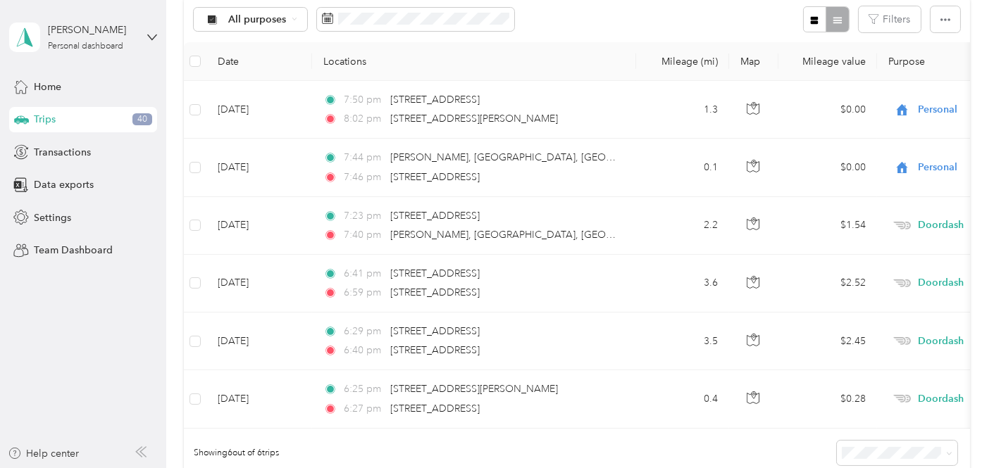
click at [75, 393] on aside "Anthony Bonilla Personal dashboard Home Trips 40 Transactions Data exports Sett…" at bounding box center [83, 234] width 166 height 468
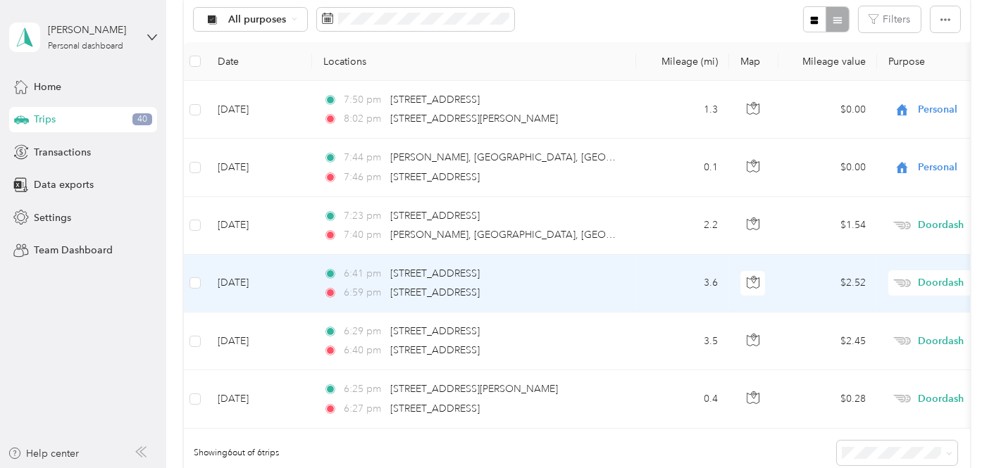
click at [624, 282] on td "6:41 pm 137 South Edgemar Circle, Anaheim 6:59 pm 2318 North Tustin Street, Ora…" at bounding box center [474, 284] width 324 height 58
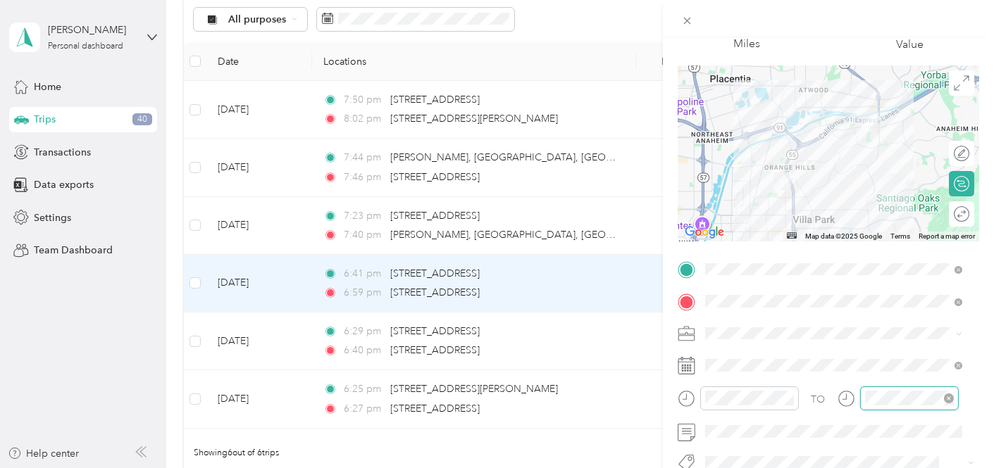
scroll to position [1031, 0]
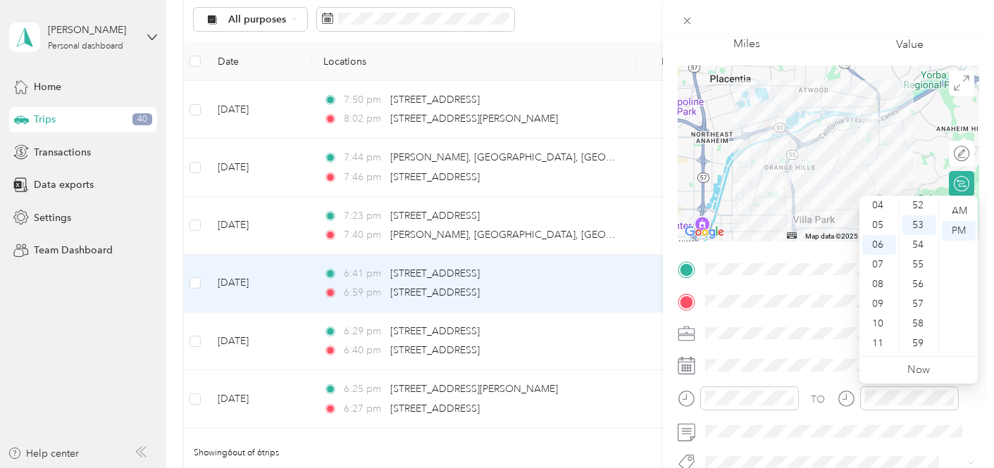
click at [902, 413] on div at bounding box center [897, 404] width 121 height 35
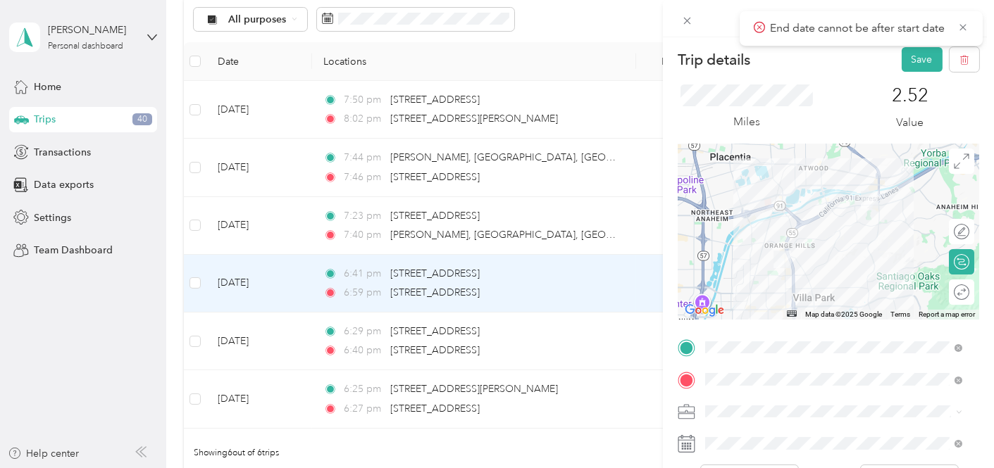
scroll to position [156, 0]
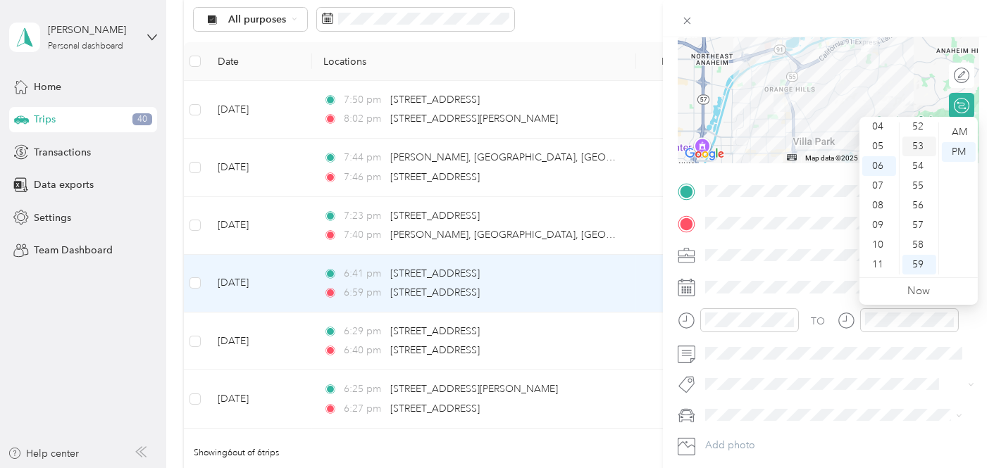
click at [913, 143] on div "53" at bounding box center [919, 147] width 34 height 20
click at [906, 421] on span at bounding box center [839, 415] width 279 height 22
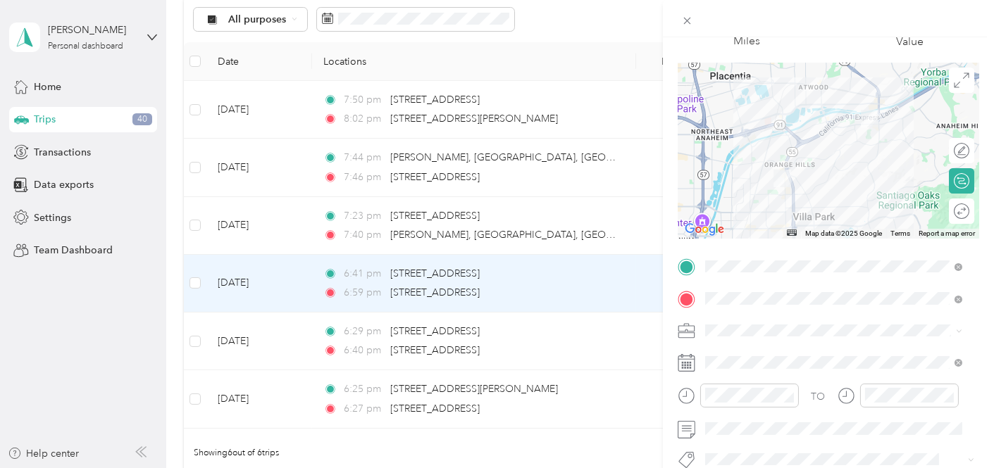
scroll to position [0, 0]
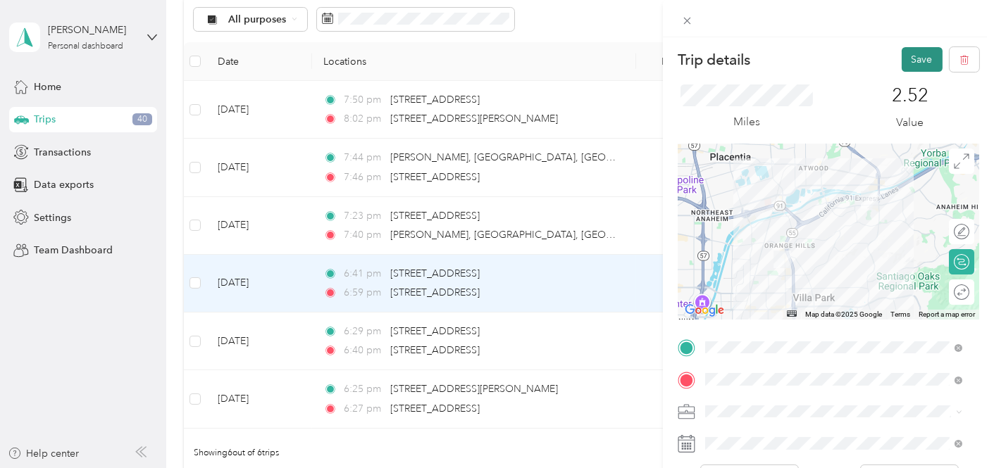
click at [901, 66] on button "Save" at bounding box center [921, 59] width 41 height 25
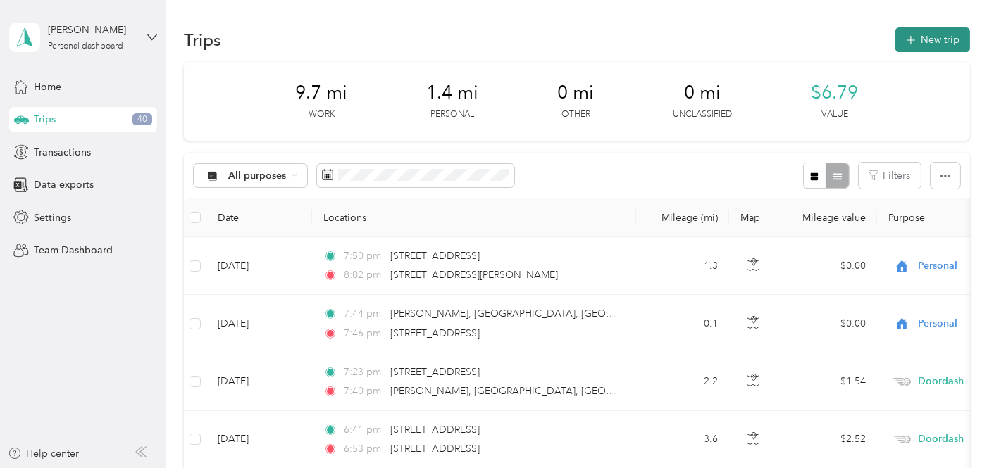
click at [916, 37] on button "New trip" at bounding box center [932, 39] width 75 height 25
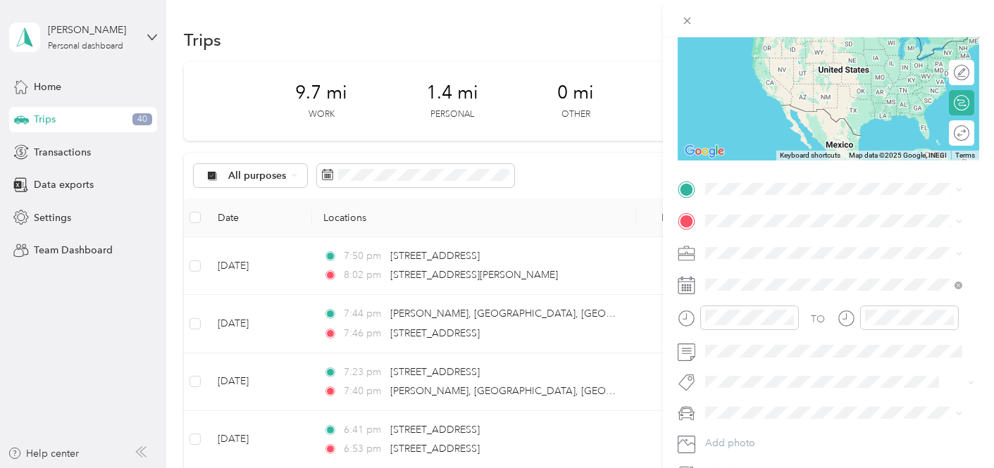
scroll to position [156, 0]
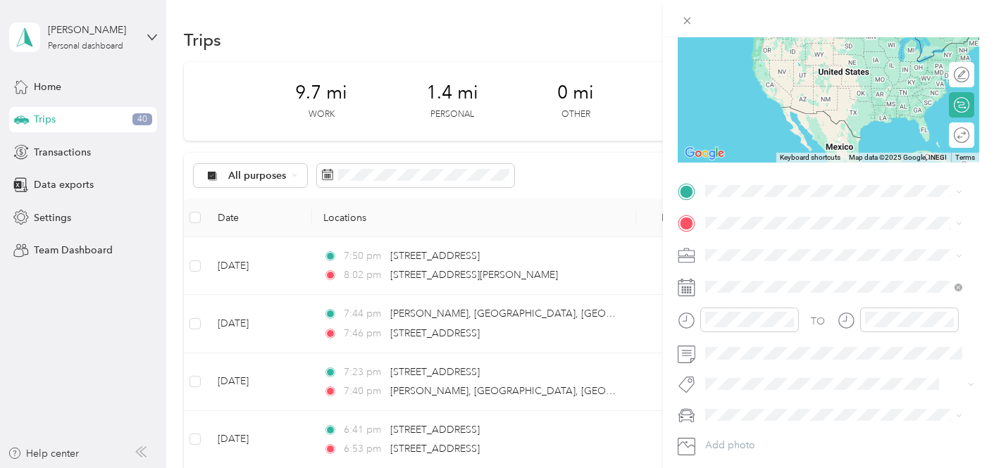
click at [486, 410] on div "New Trip Save This trip cannot be edited because it is either under review, app…" at bounding box center [497, 234] width 994 height 468
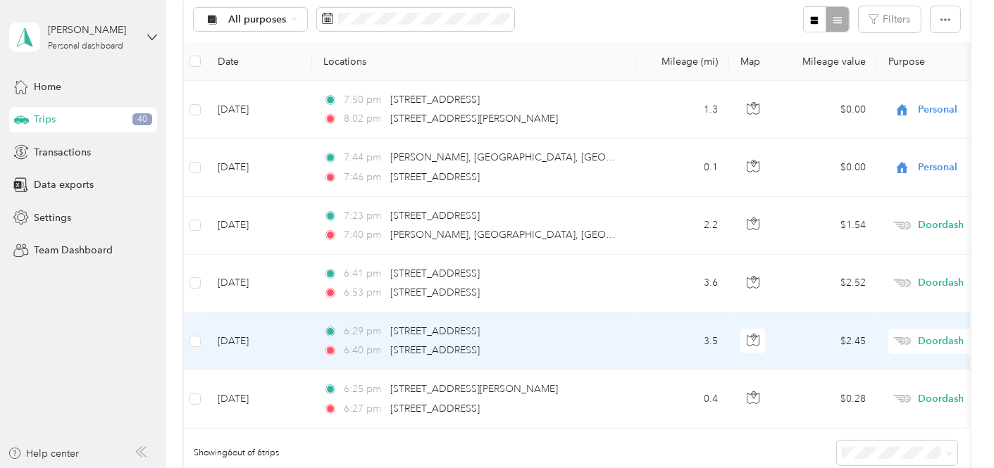
click at [627, 344] on td "6:29 pm 2575 North Tustin Street, Orange 6:40 pm 137 South Edgemar Circle, Anah…" at bounding box center [474, 342] width 324 height 58
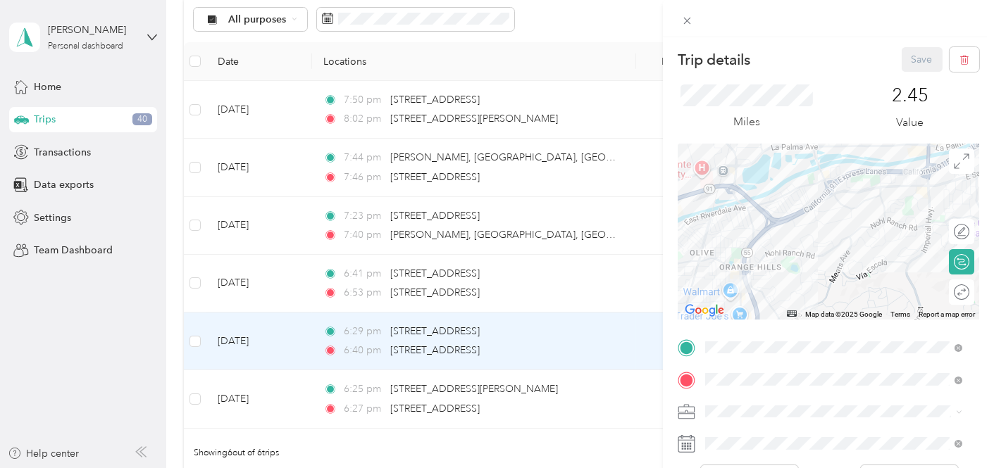
click at [587, 314] on div "Trip details Save This trip cannot be edited because it is either under review,…" at bounding box center [497, 234] width 994 height 468
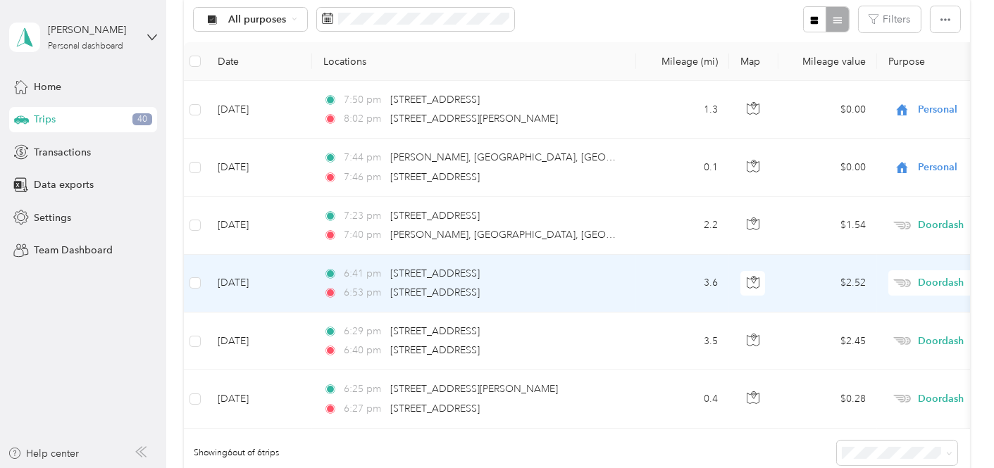
click at [591, 289] on div "6:53 pm 2318 North Tustin Street, Orange" at bounding box center [471, 292] width 296 height 15
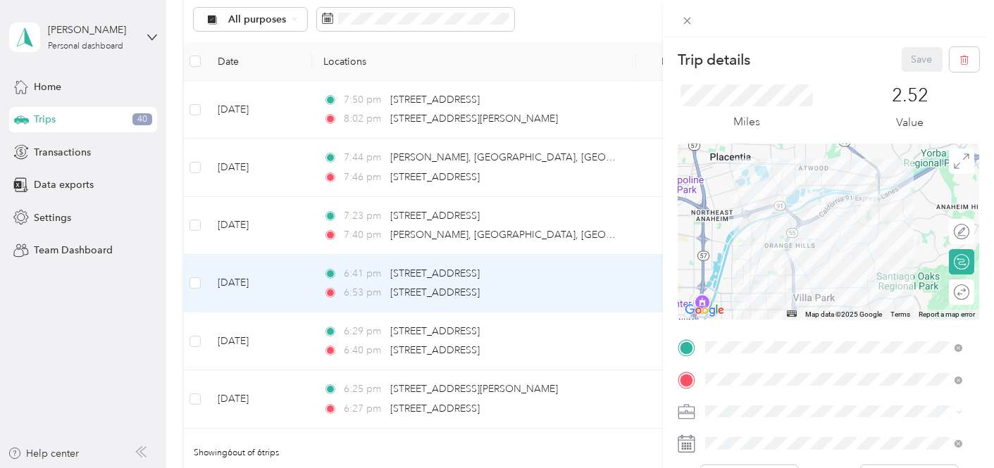
click at [581, 294] on div "Trip details Save This trip cannot be edited because it is either under review,…" at bounding box center [497, 234] width 994 height 468
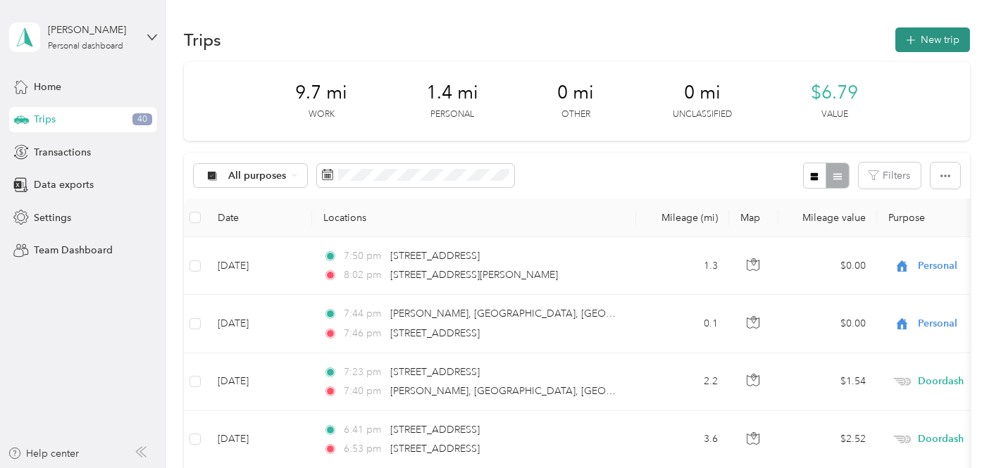
click at [926, 30] on button "New trip" at bounding box center [932, 39] width 75 height 25
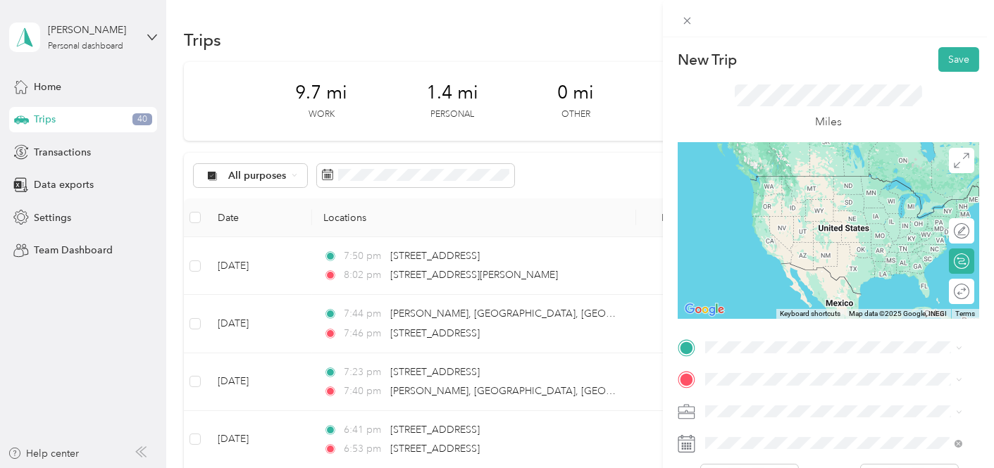
click at [753, 268] on li "Doordash" at bounding box center [834, 261] width 268 height 25
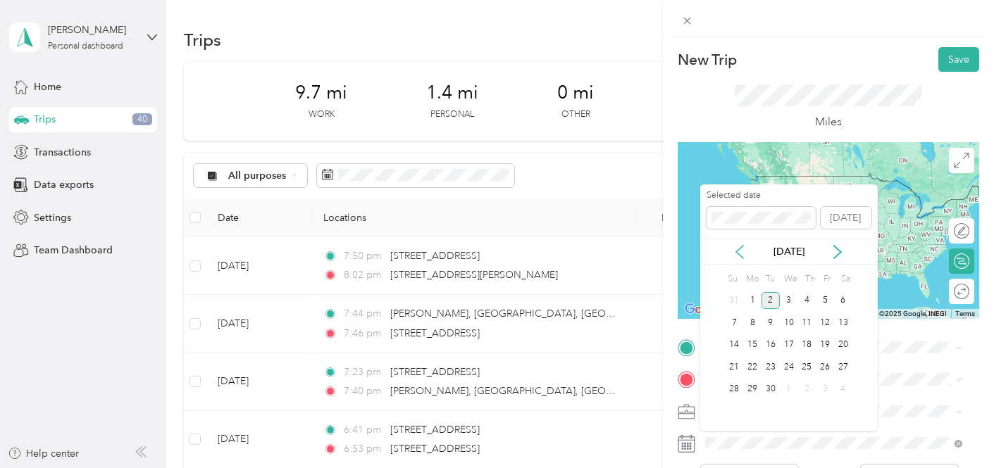
click at [740, 250] on icon at bounding box center [739, 252] width 14 height 14
click at [792, 344] on div "13" at bounding box center [789, 346] width 18 height 18
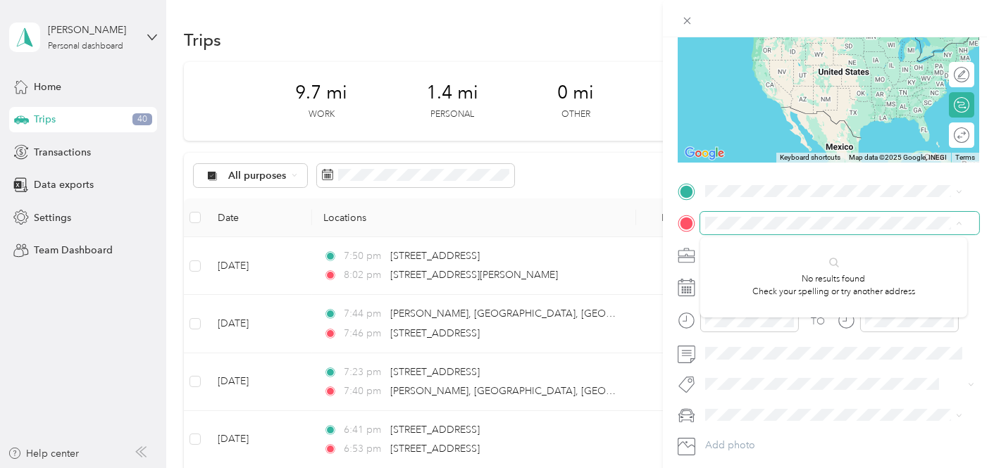
scroll to position [78, 0]
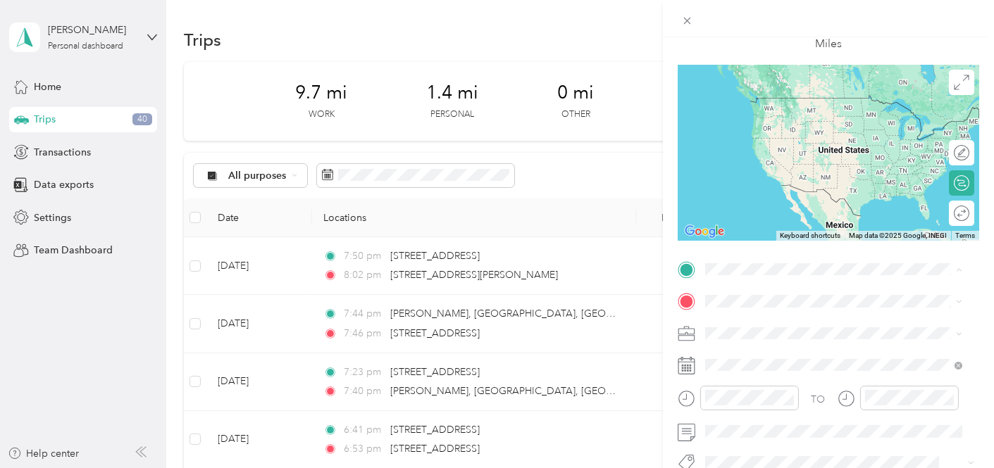
click at [805, 327] on span "2318 North Tustin Street Orange, California 92865, United States" at bounding box center [801, 320] width 141 height 13
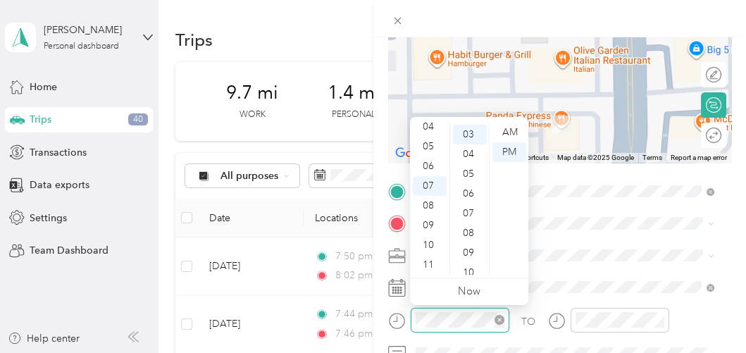
scroll to position [59, 0]
click at [430, 165] on div "06" at bounding box center [430, 166] width 34 height 20
click at [468, 245] on div "09" at bounding box center [470, 249] width 34 height 20
click at [428, 163] on div "06" at bounding box center [430, 166] width 34 height 20
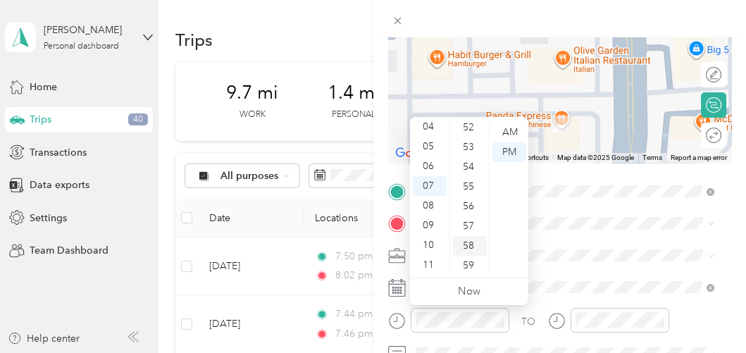
click at [468, 243] on div "58" at bounding box center [470, 246] width 34 height 20
click at [425, 163] on div "06" at bounding box center [430, 166] width 34 height 20
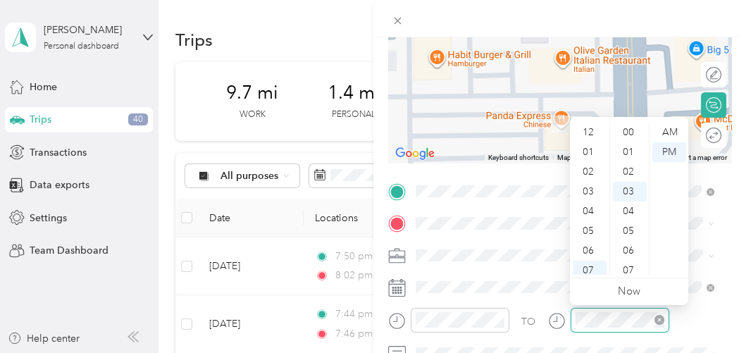
scroll to position [84, 0]
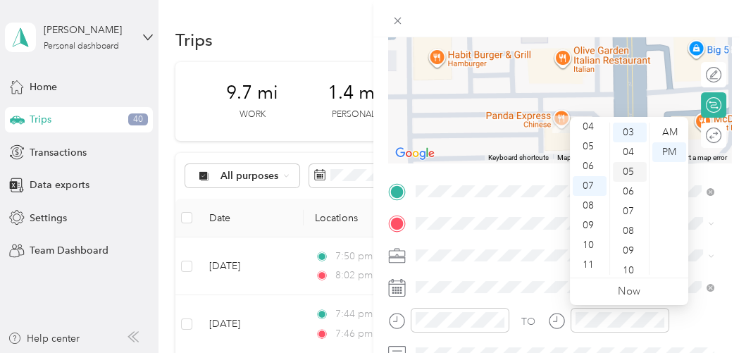
click at [633, 171] on div "05" at bounding box center [630, 172] width 34 height 20
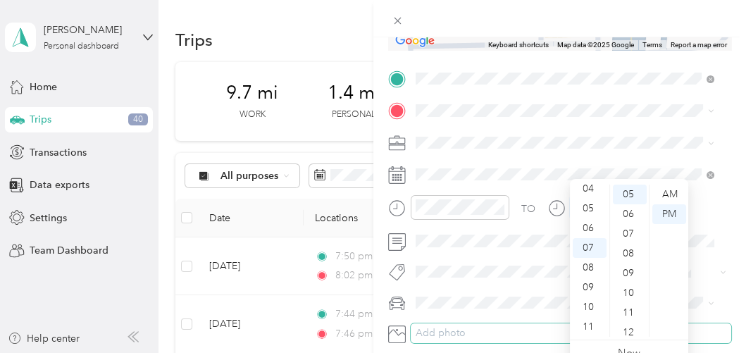
scroll to position [313, 0]
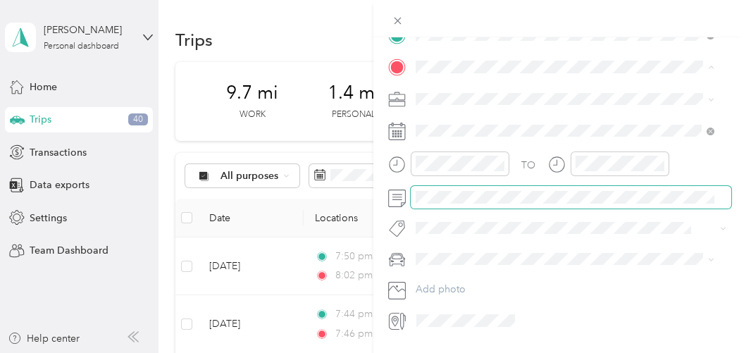
click at [613, 203] on span at bounding box center [571, 197] width 321 height 22
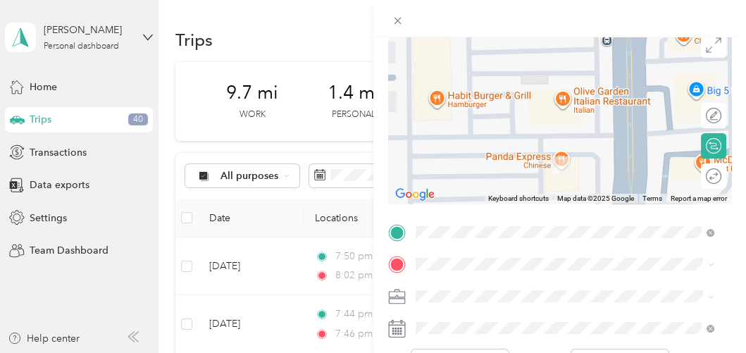
scroll to position [0, 0]
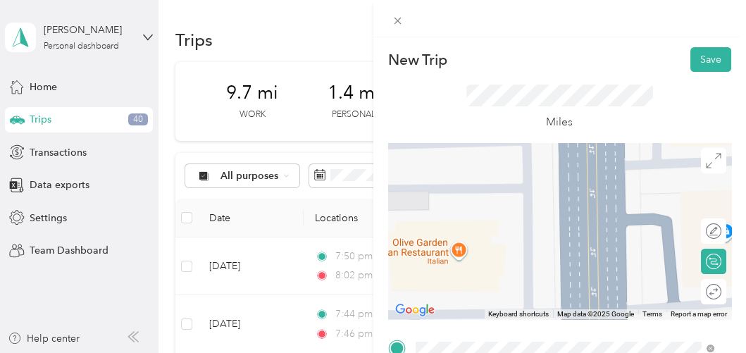
click at [589, 73] on div "Miles" at bounding box center [560, 107] width 344 height 71
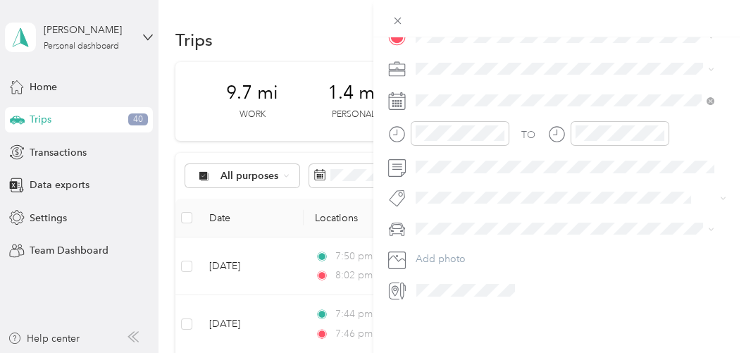
scroll to position [354, 0]
click at [400, 19] on icon at bounding box center [398, 21] width 12 height 12
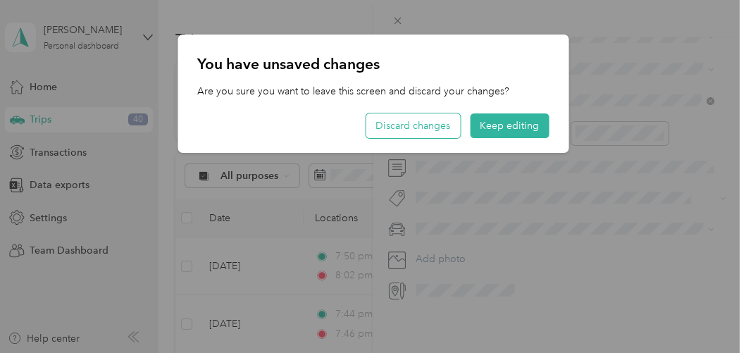
click at [423, 130] on button "Discard changes" at bounding box center [412, 125] width 94 height 25
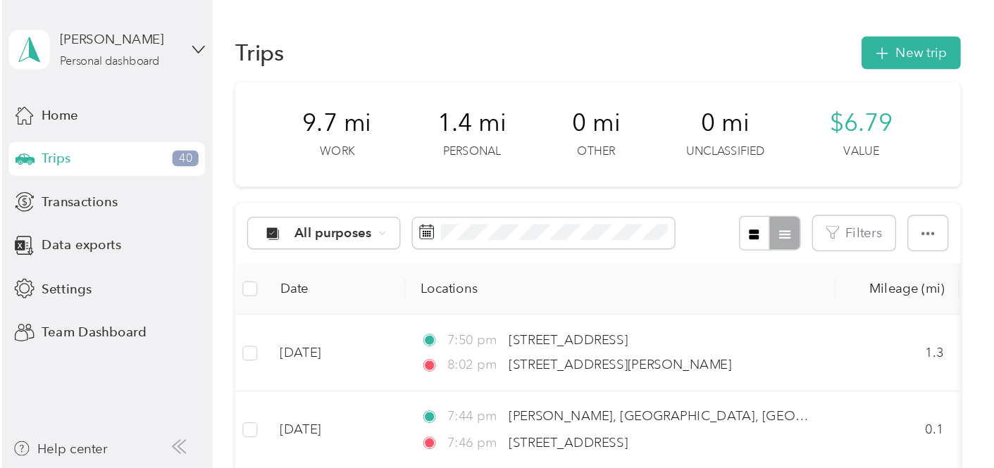
scroll to position [78, 0]
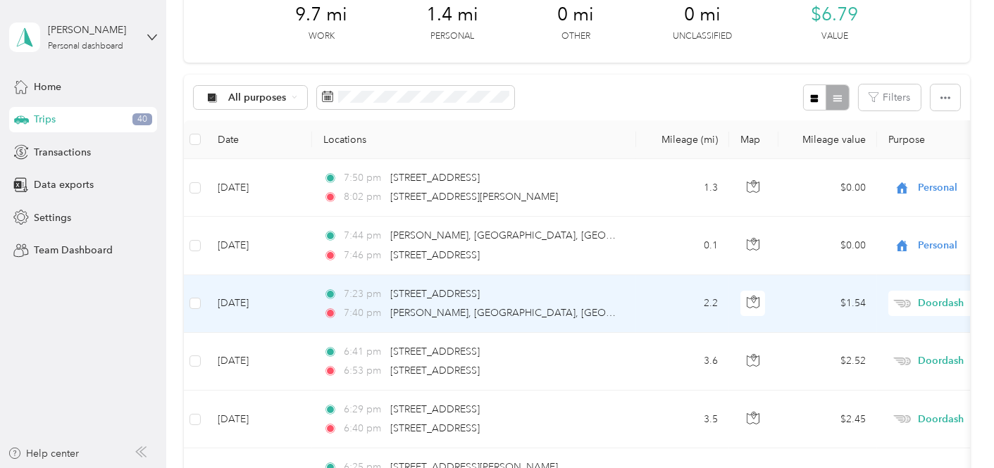
click at [614, 311] on div "7:40 pm Tustin-Heim, Orange, CA 92865, USA" at bounding box center [471, 313] width 296 height 15
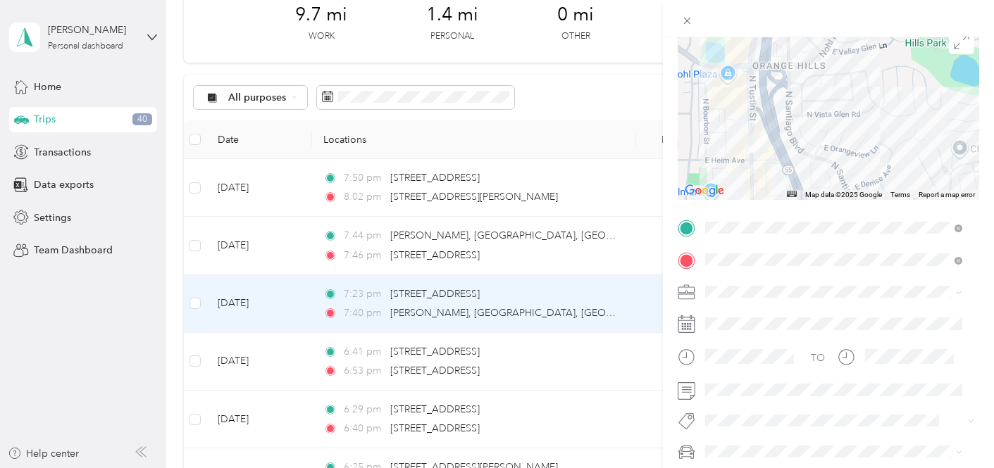
scroll to position [234, 0]
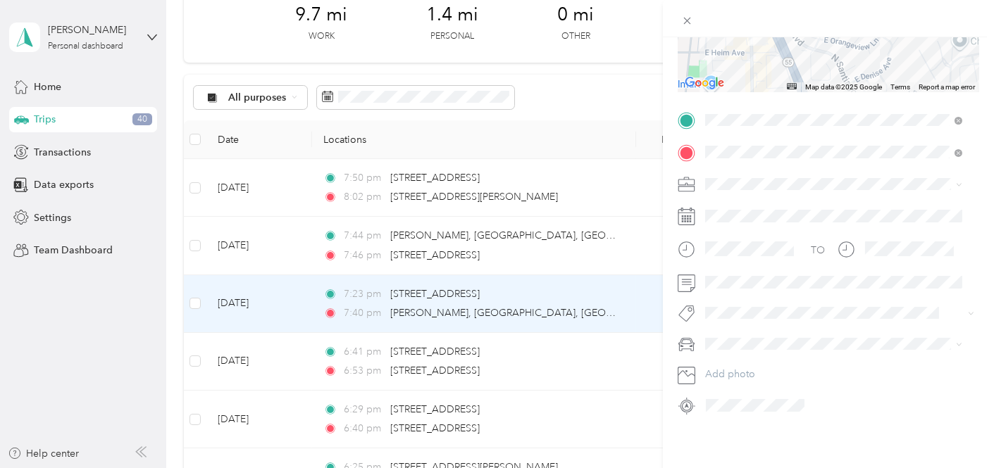
click at [587, 363] on div "Trip details Save This trip cannot be edited because it is either under review,…" at bounding box center [497, 234] width 994 height 468
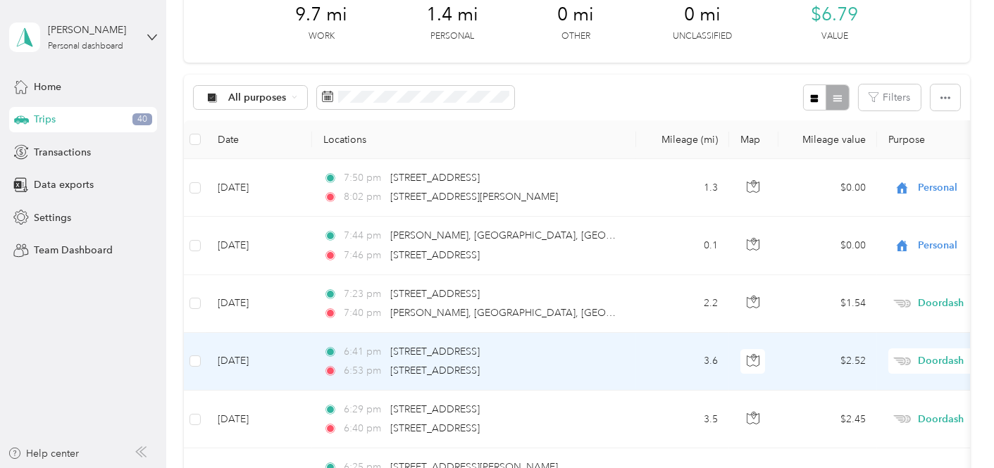
click at [587, 349] on div "6:41 pm 137 South Edgemar Circle, Anaheim" at bounding box center [471, 351] width 296 height 15
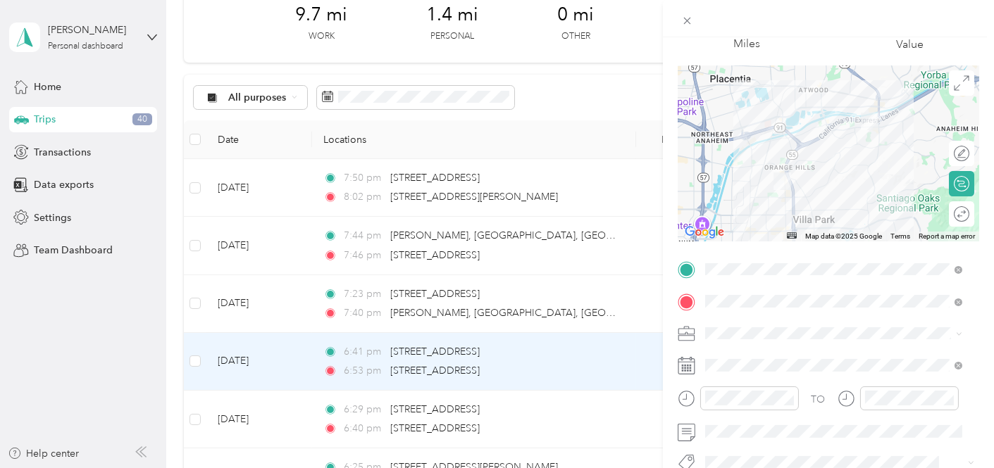
scroll to position [156, 0]
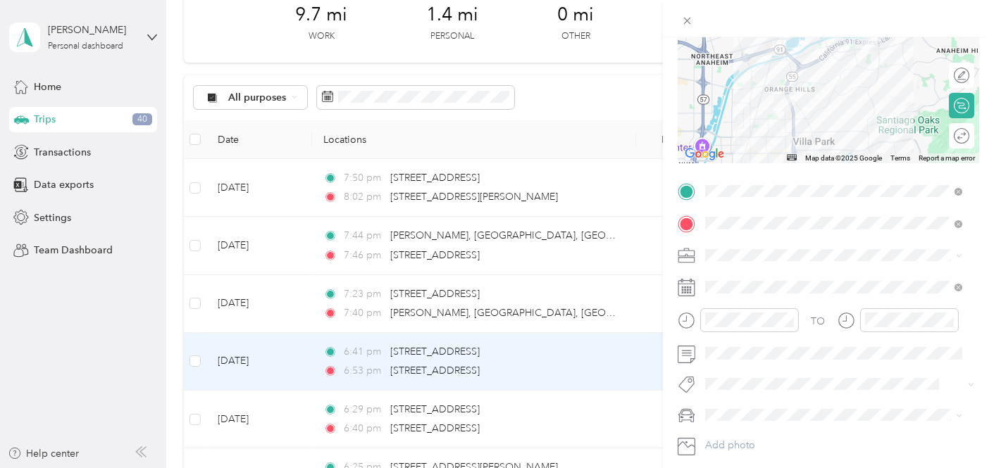
click at [591, 373] on div "Trip details Save This trip cannot be edited because it is either under review,…" at bounding box center [497, 234] width 994 height 468
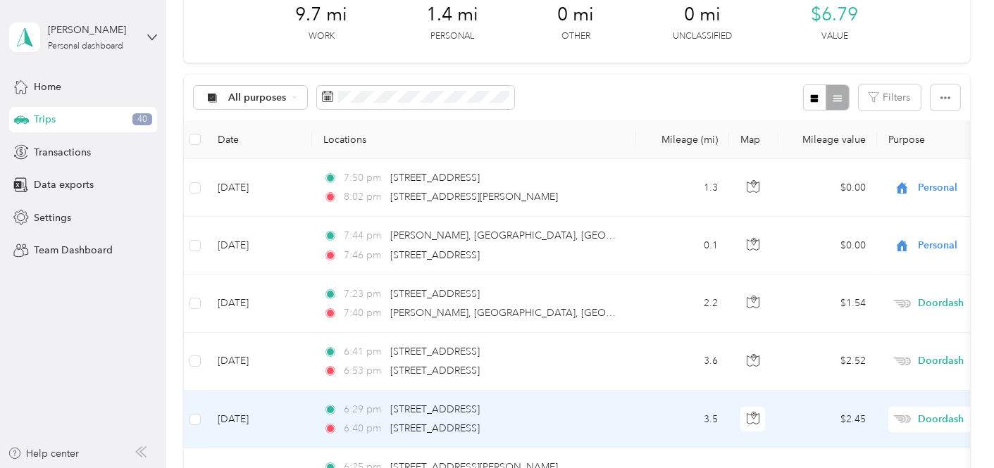
click at [590, 434] on div "6:40 pm 137 South Edgemar Circle, Anaheim" at bounding box center [471, 428] width 296 height 15
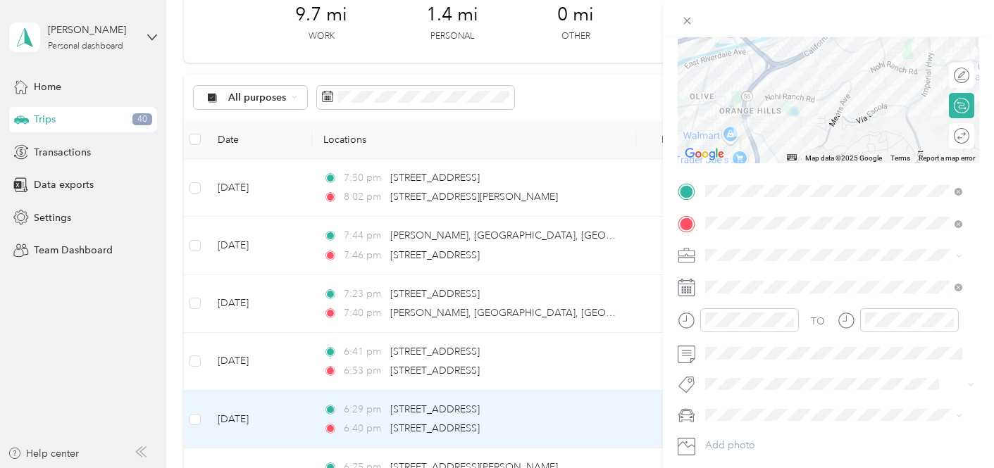
scroll to position [238, 0]
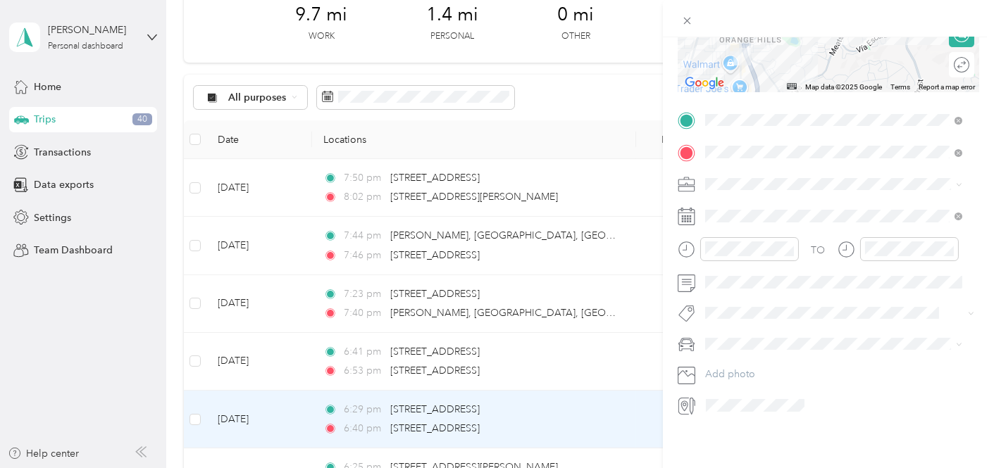
click at [601, 418] on div "Trip details Save This trip cannot be edited because it is either under review,…" at bounding box center [497, 234] width 994 height 468
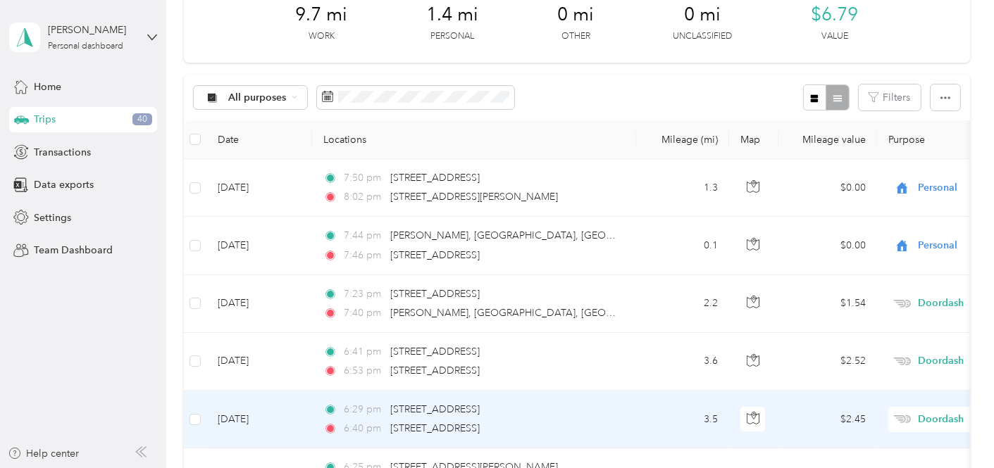
scroll to position [156, 0]
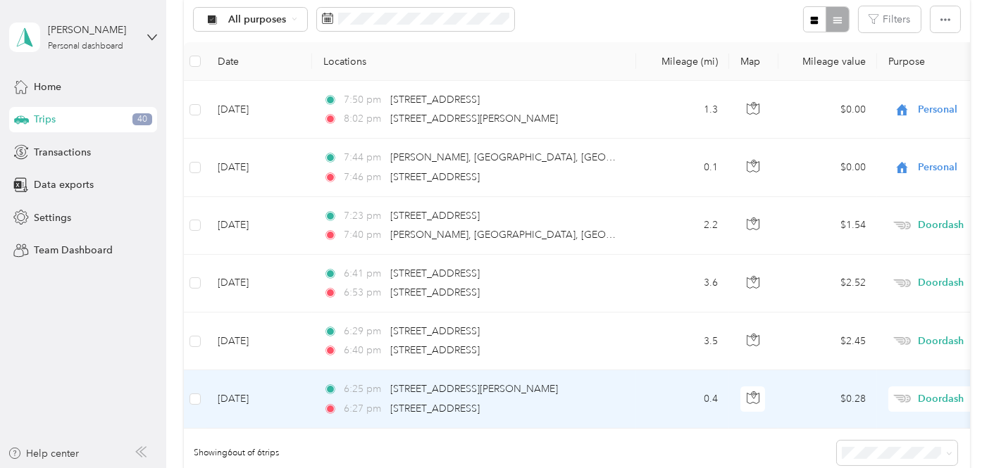
click at [635, 389] on td "6:25 pm 1800 East Heim Avenue, Orange 6:27 pm 2575 North Tustin Street, Orange" at bounding box center [474, 399] width 324 height 58
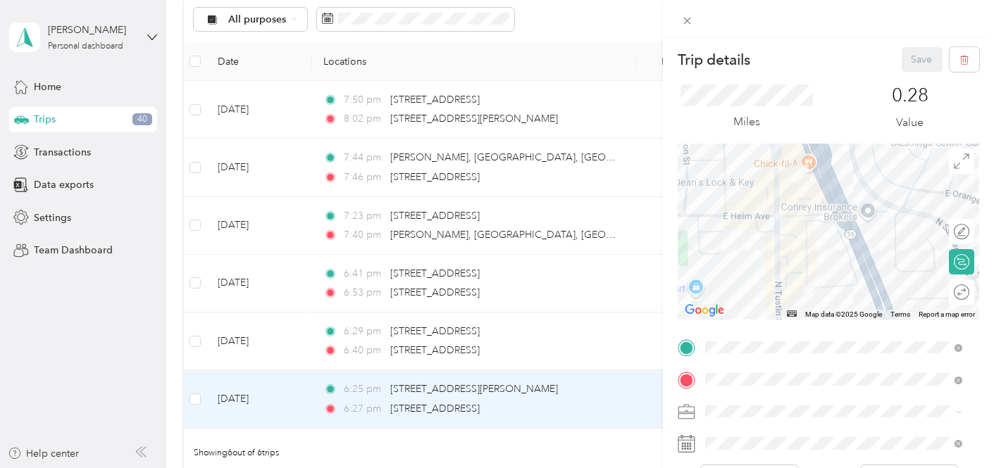
click at [600, 308] on div "Trip details Save This trip cannot be edited because it is either under review,…" at bounding box center [497, 234] width 994 height 468
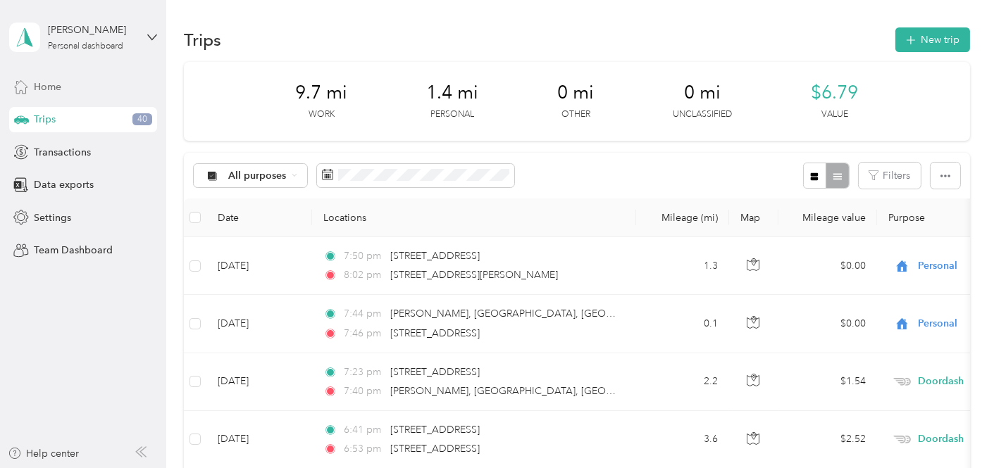
click at [82, 99] on div "Home" at bounding box center [83, 86] width 148 height 25
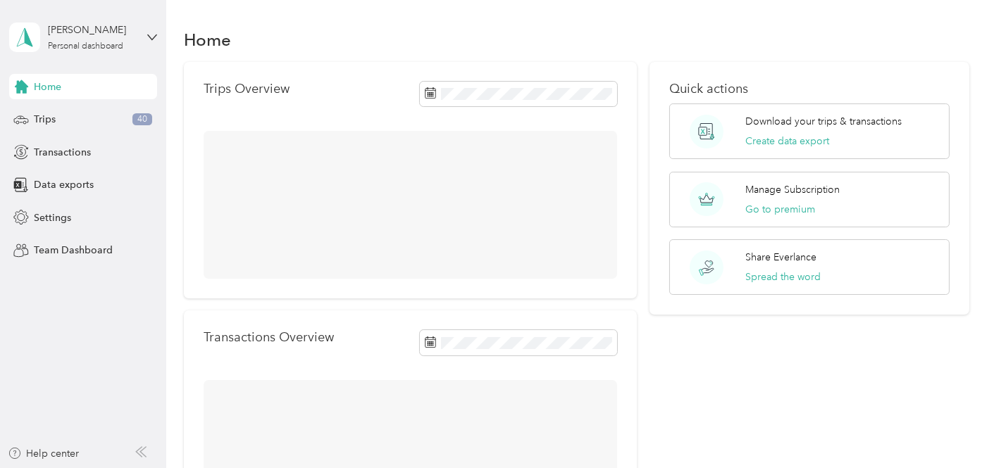
click at [79, 89] on div "Home" at bounding box center [83, 86] width 148 height 25
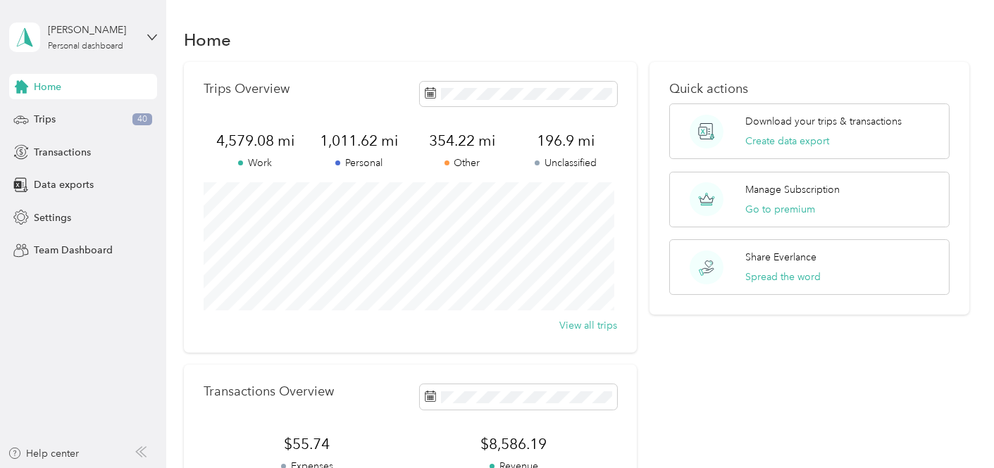
click at [325, 27] on div "Home" at bounding box center [577, 40] width 786 height 30
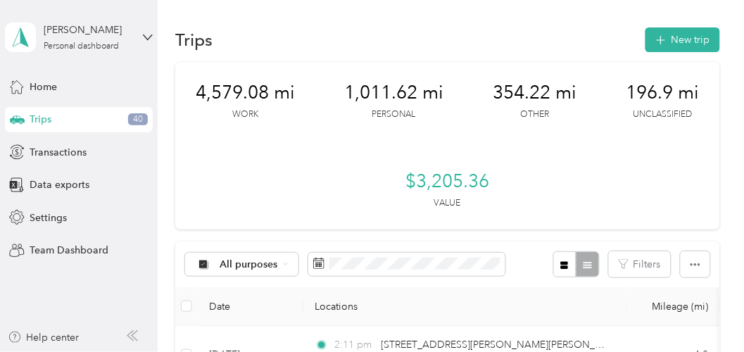
scroll to position [234, 0]
